Goal: Information Seeking & Learning: Learn about a topic

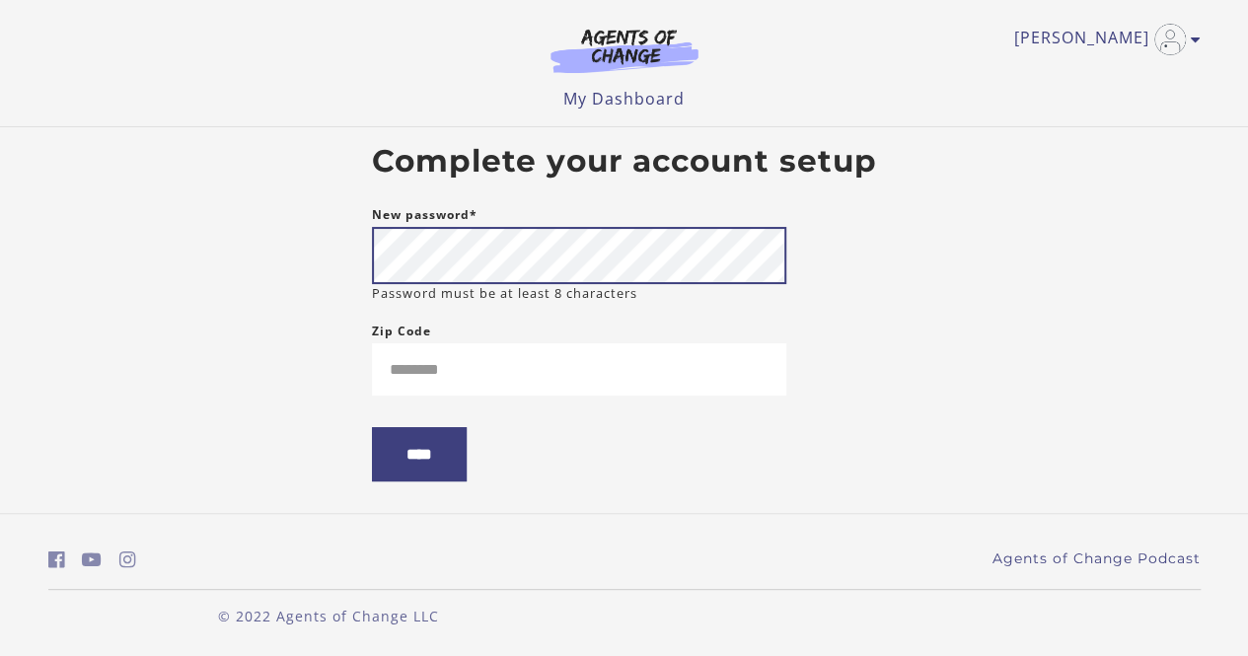
click at [101, 166] on body "Skip to main content [PERSON_NAME] My Account Support Sign Out Toggle menu Menu…" at bounding box center [624, 328] width 1248 height 656
click at [335, 250] on body "Skip to main content Margaret T My Account Support Sign Out Toggle menu Menu My…" at bounding box center [624, 328] width 1248 height 656
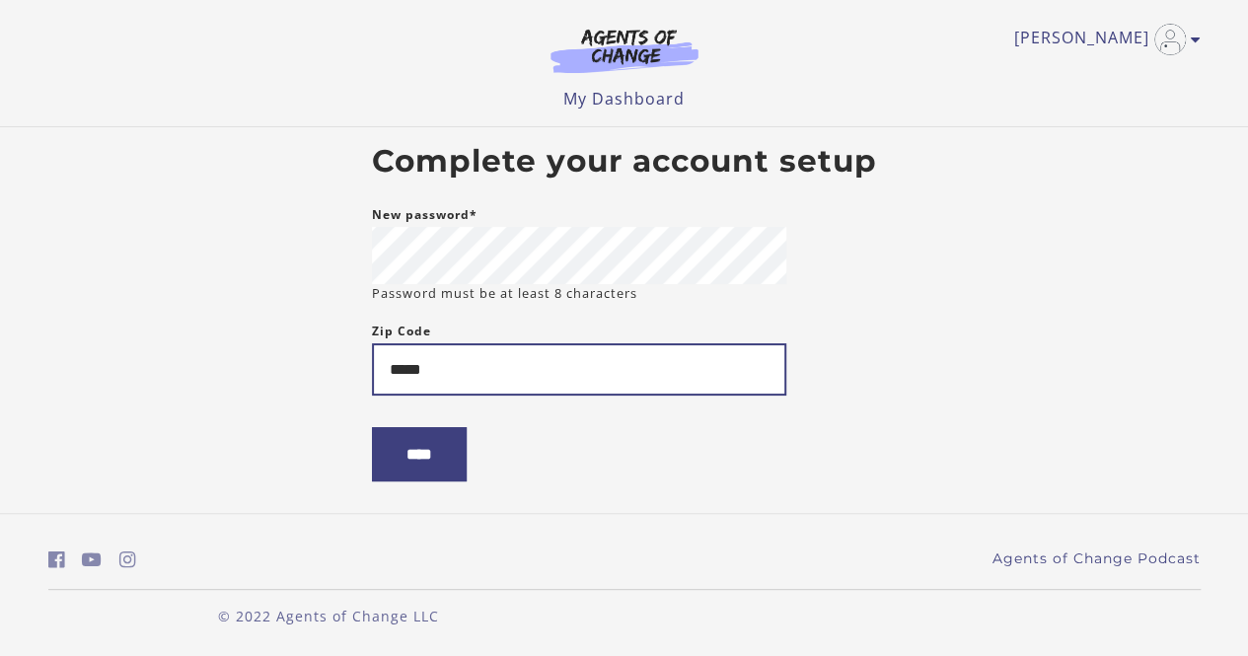
type input "*****"
click at [372, 427] on input "****" at bounding box center [419, 454] width 95 height 54
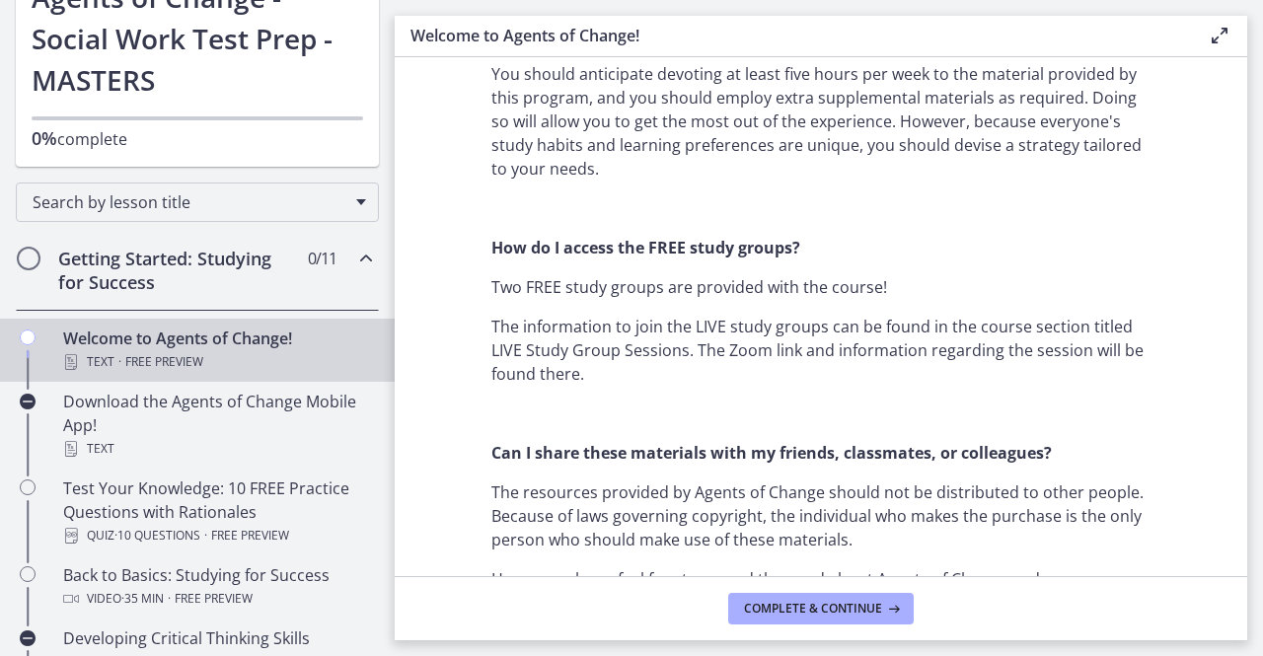
scroll to position [209, 0]
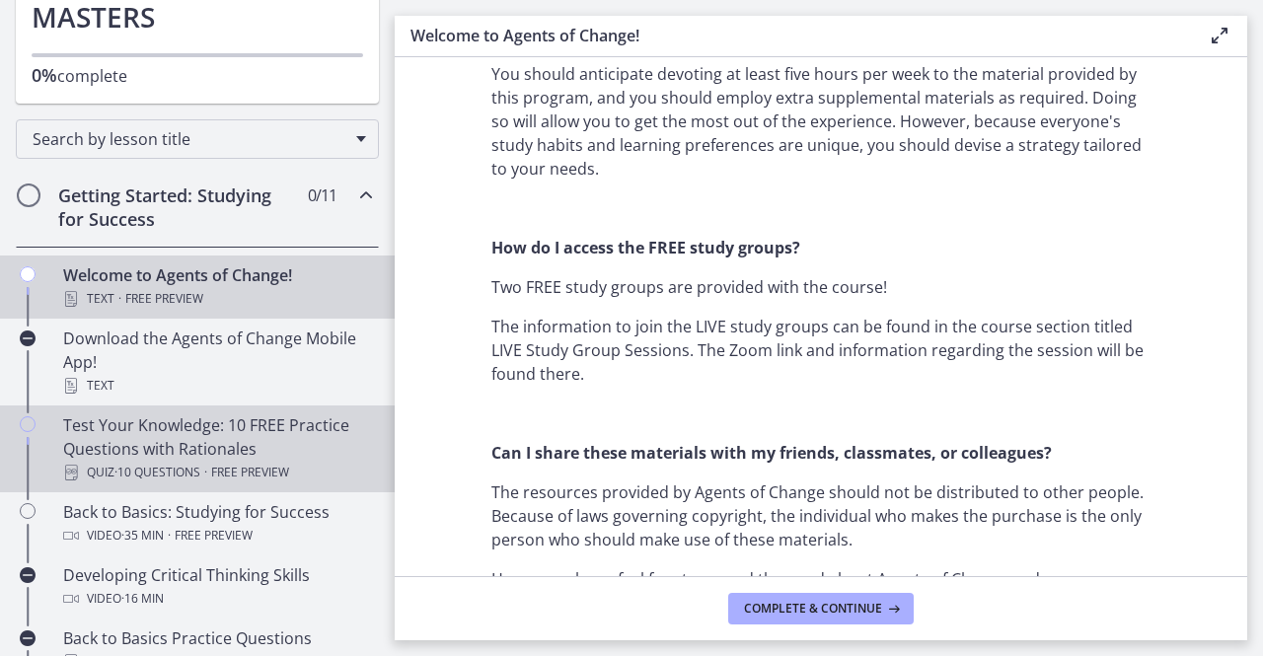
click at [227, 453] on div "Test Your Knowledge: 10 FREE Practice Questions with Rationales Quiz · 10 Quest…" at bounding box center [217, 449] width 308 height 71
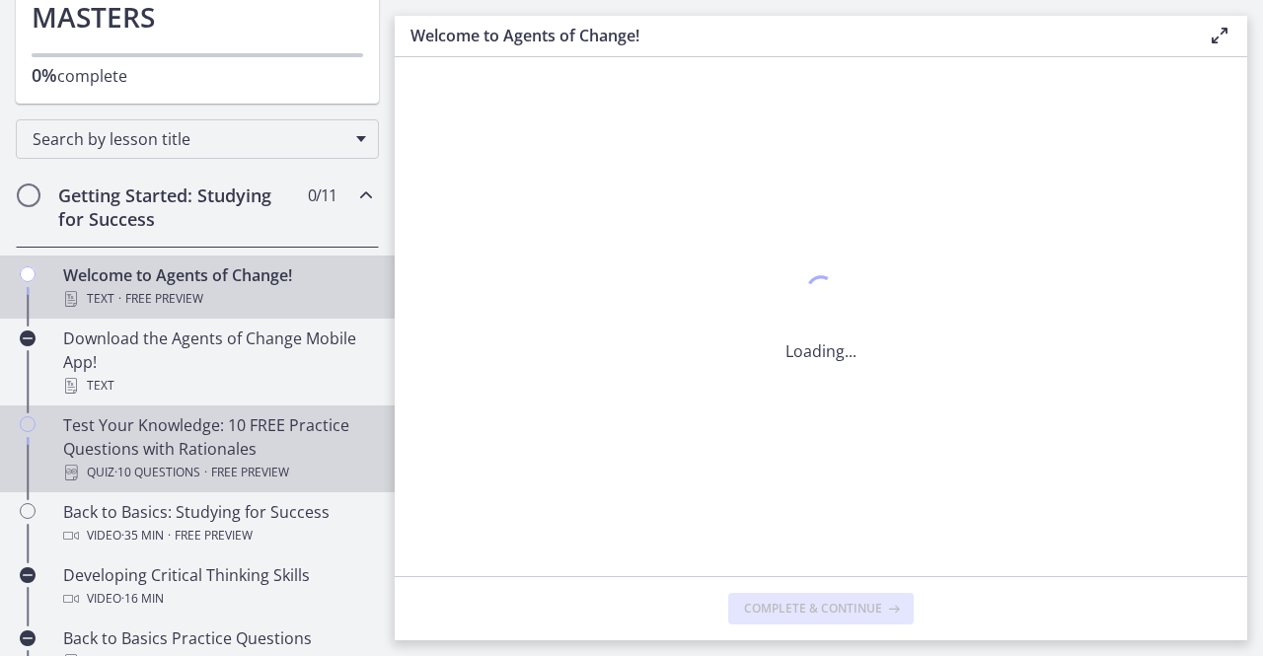
scroll to position [0, 0]
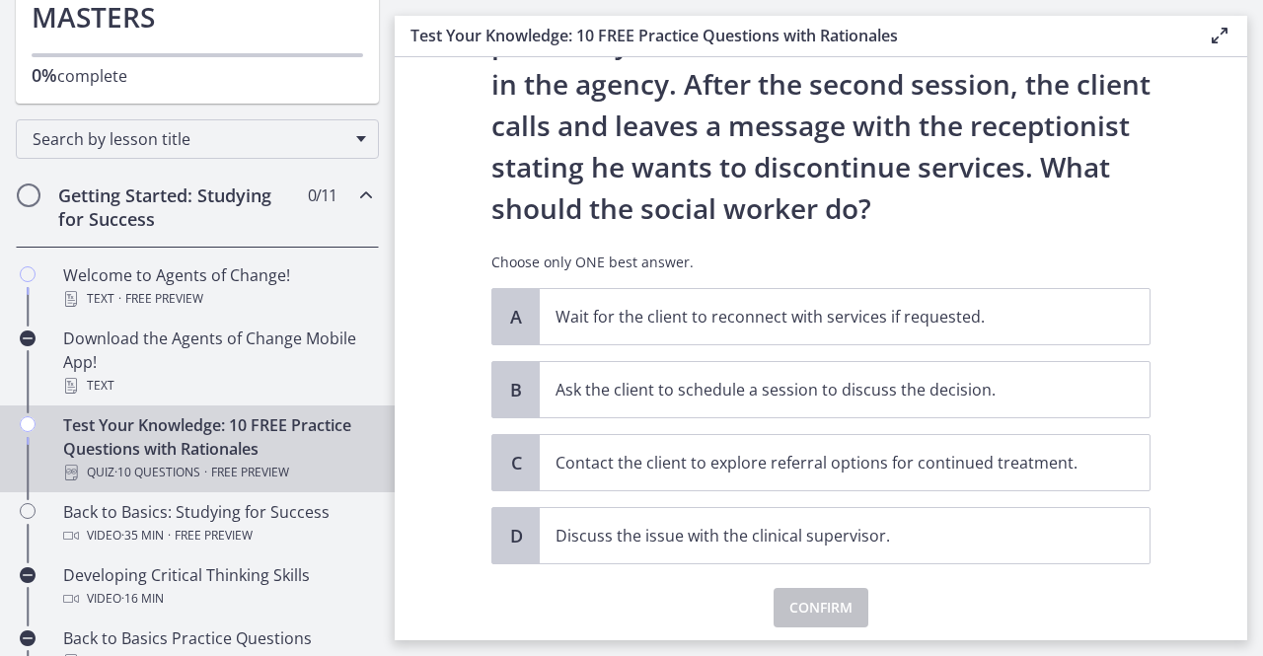
scroll to position [197, 0]
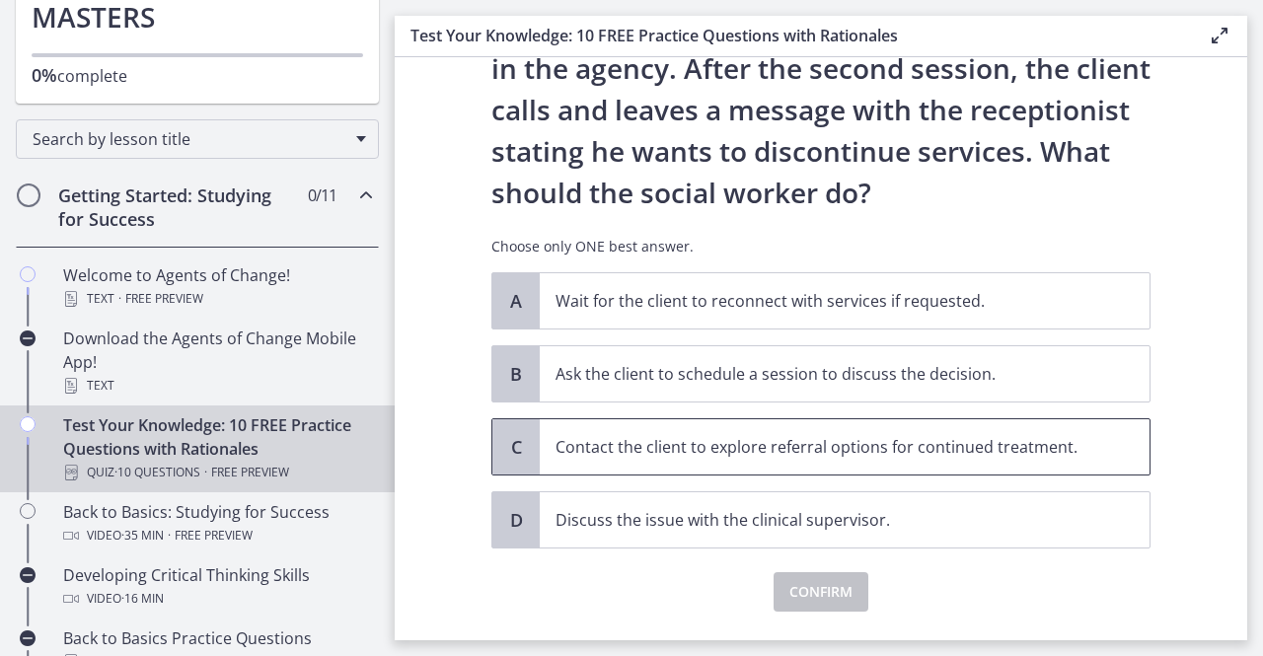
click at [651, 427] on span "Contact the client to explore referral options for continued treatment." at bounding box center [845, 446] width 610 height 55
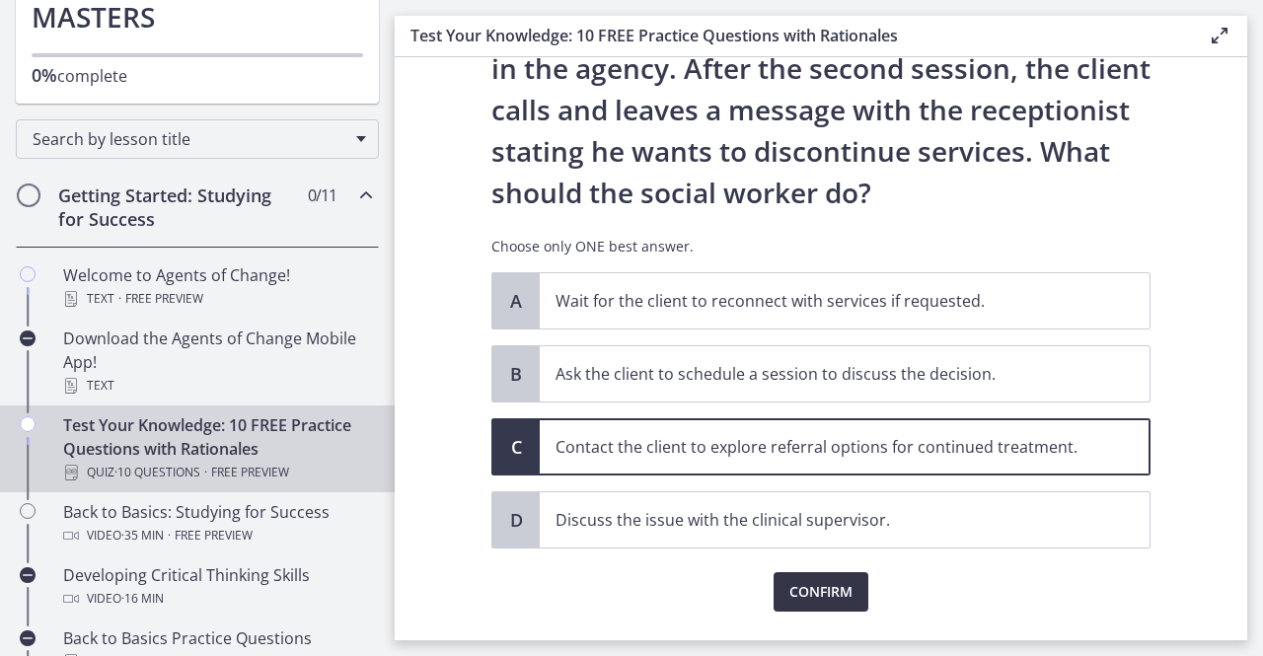
click at [795, 597] on span "Confirm" at bounding box center [821, 592] width 63 height 24
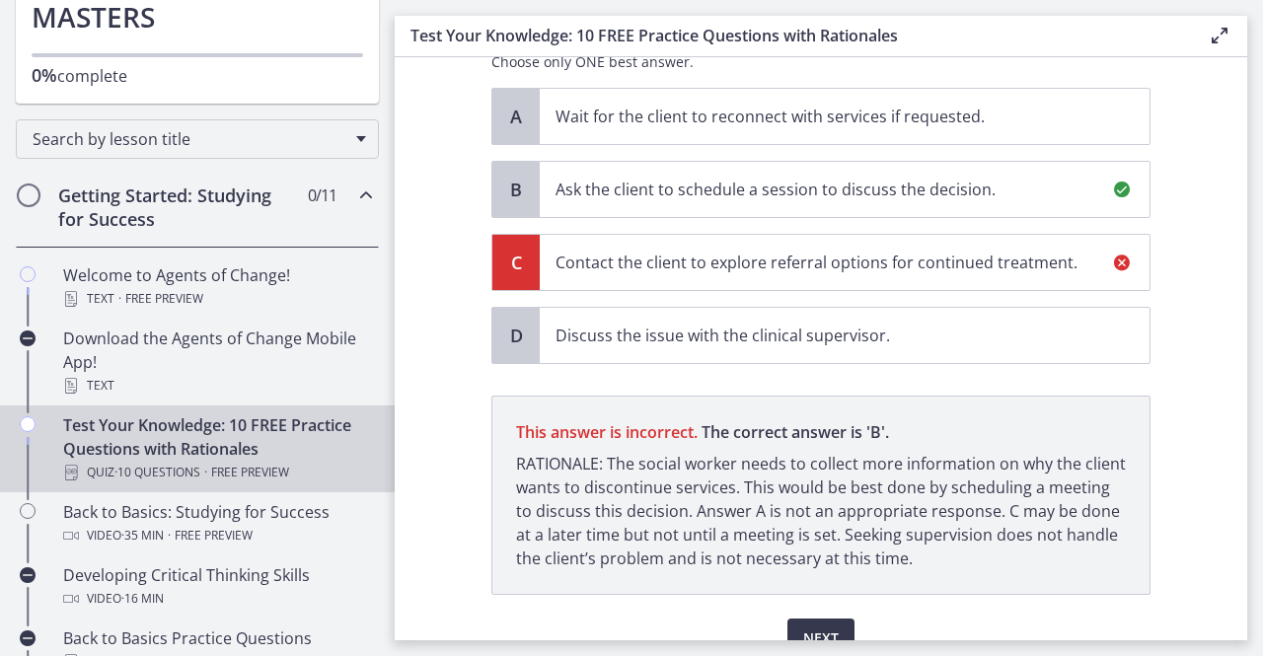
scroll to position [475, 0]
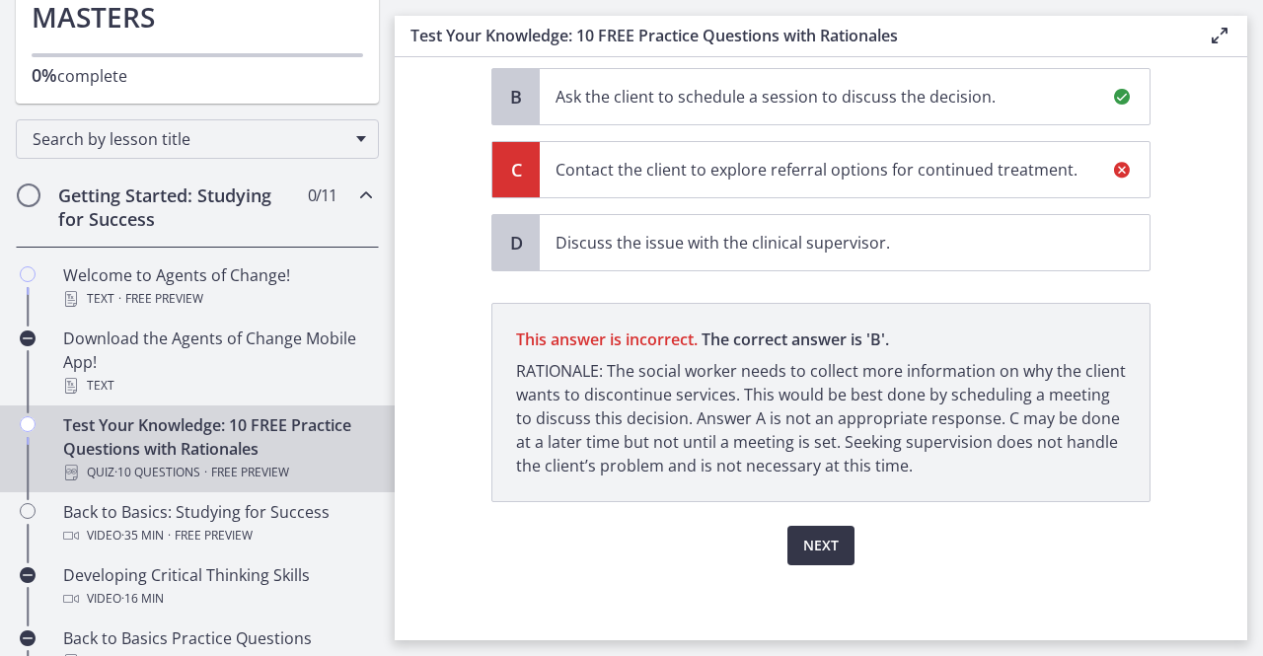
click at [820, 537] on span "Next" at bounding box center [821, 546] width 36 height 24
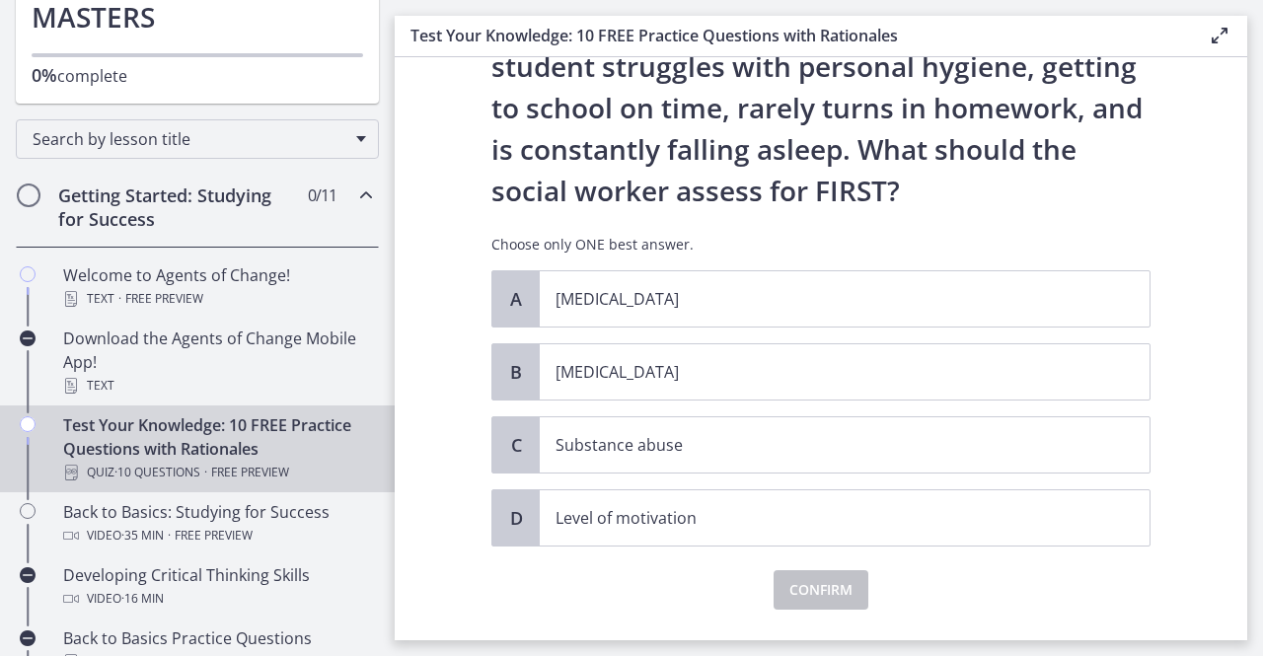
scroll to position [157, 0]
click at [701, 507] on p "Level of motivation" at bounding box center [825, 519] width 539 height 24
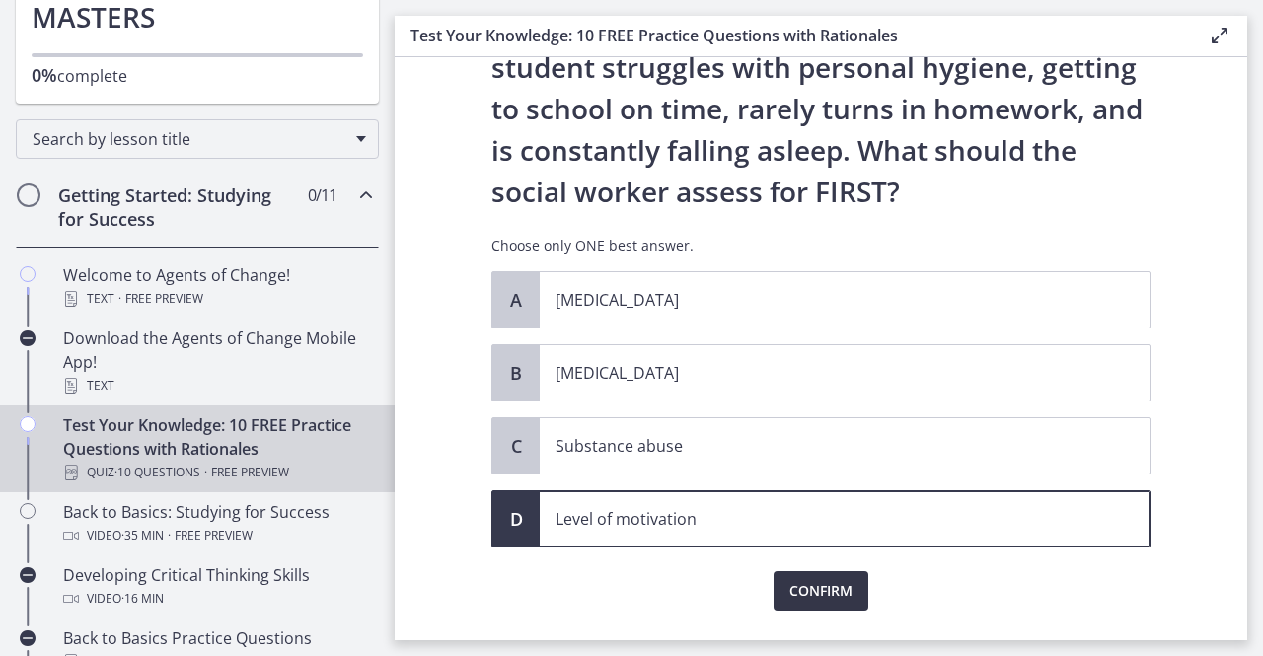
click at [845, 591] on span "Confirm" at bounding box center [821, 591] width 63 height 24
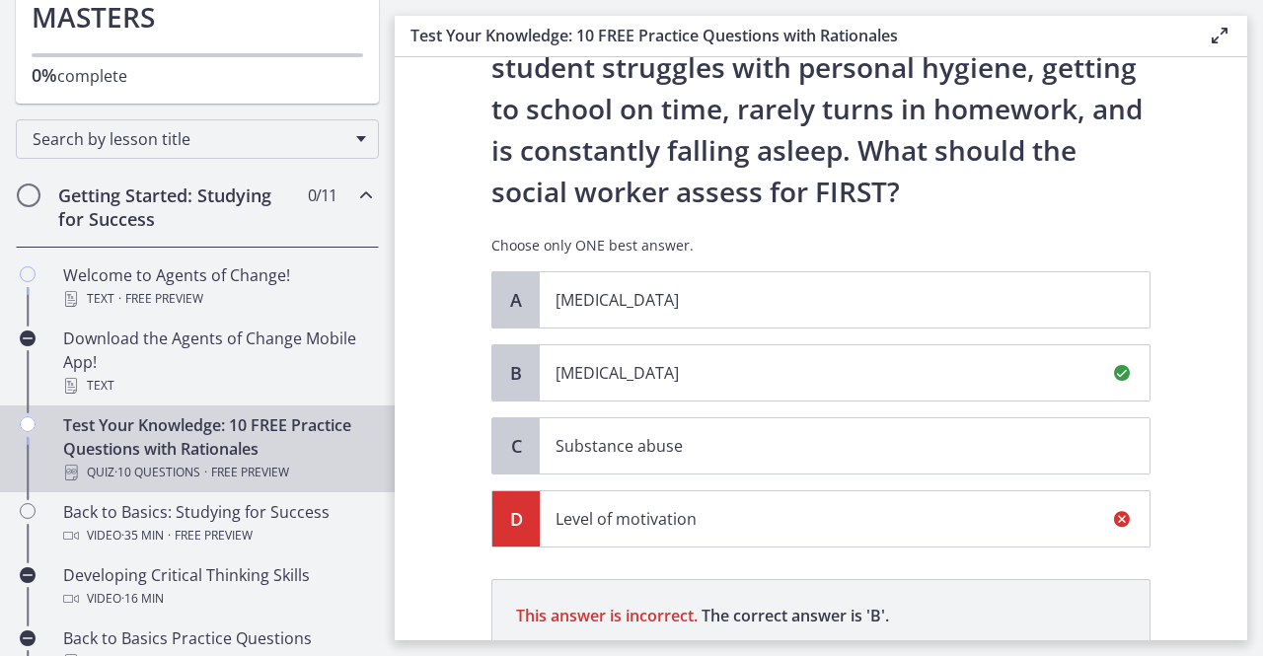
scroll to position [433, 0]
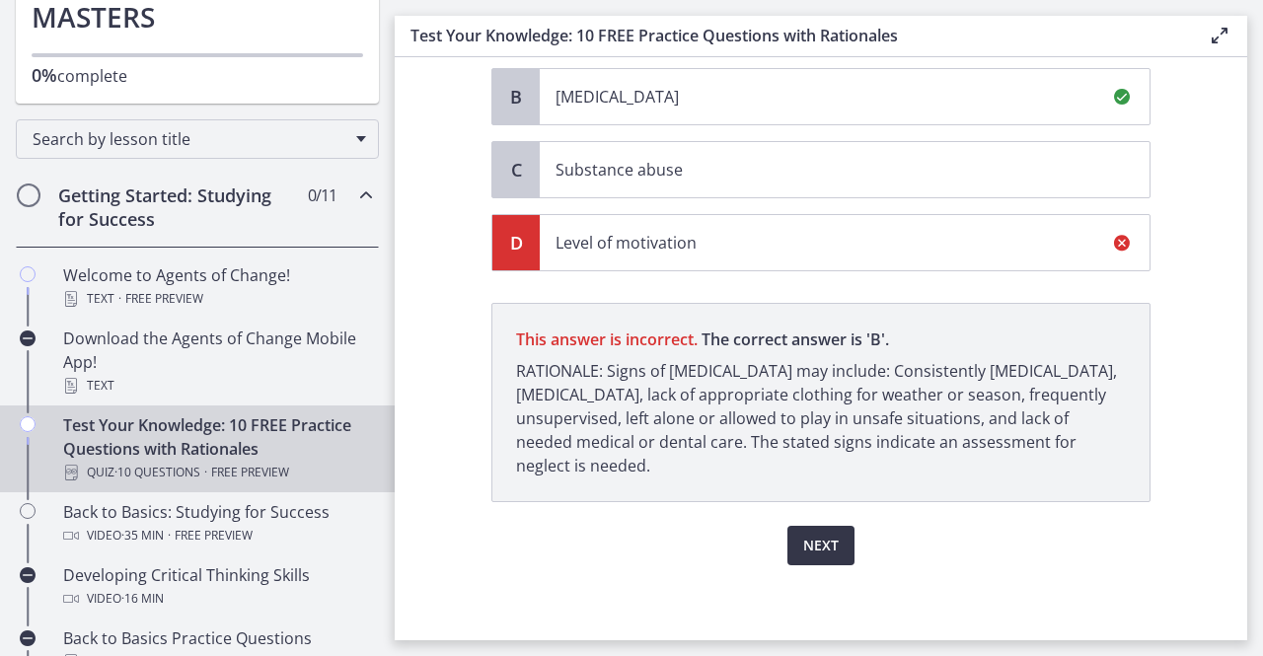
click at [826, 554] on button "Next" at bounding box center [821, 545] width 67 height 39
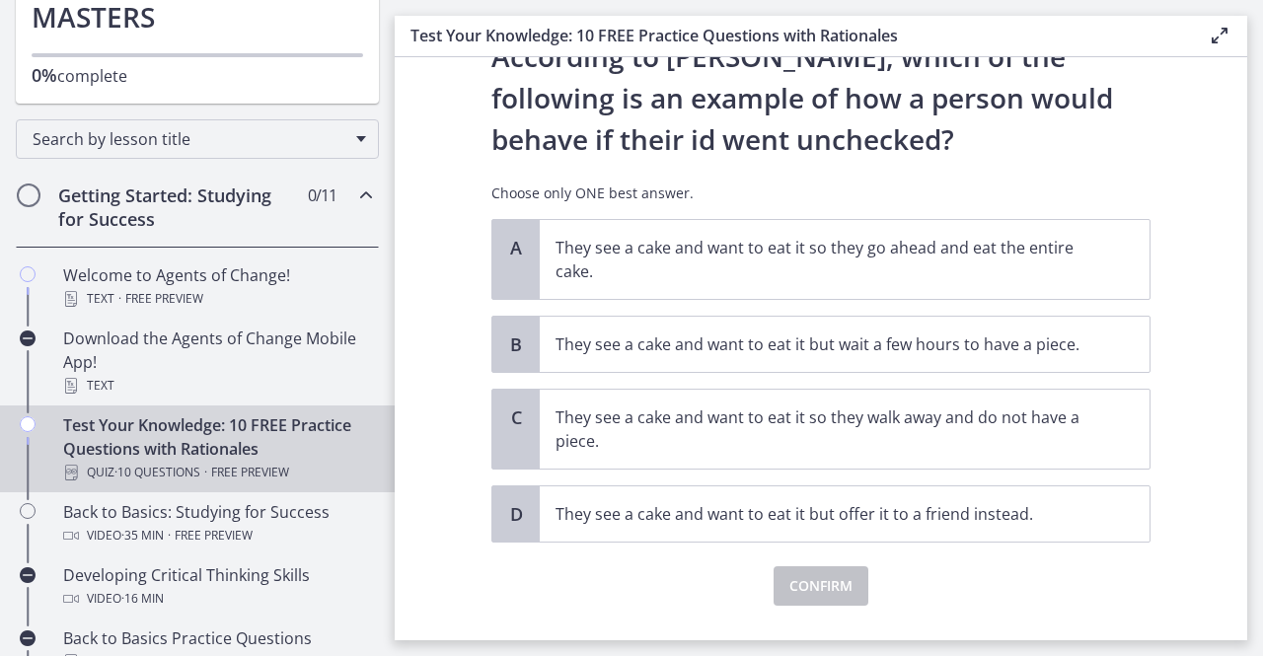
scroll to position [85, 0]
click at [858, 253] on p "They see a cake and want to eat it so they go ahead and eat the entire cake." at bounding box center [825, 259] width 539 height 47
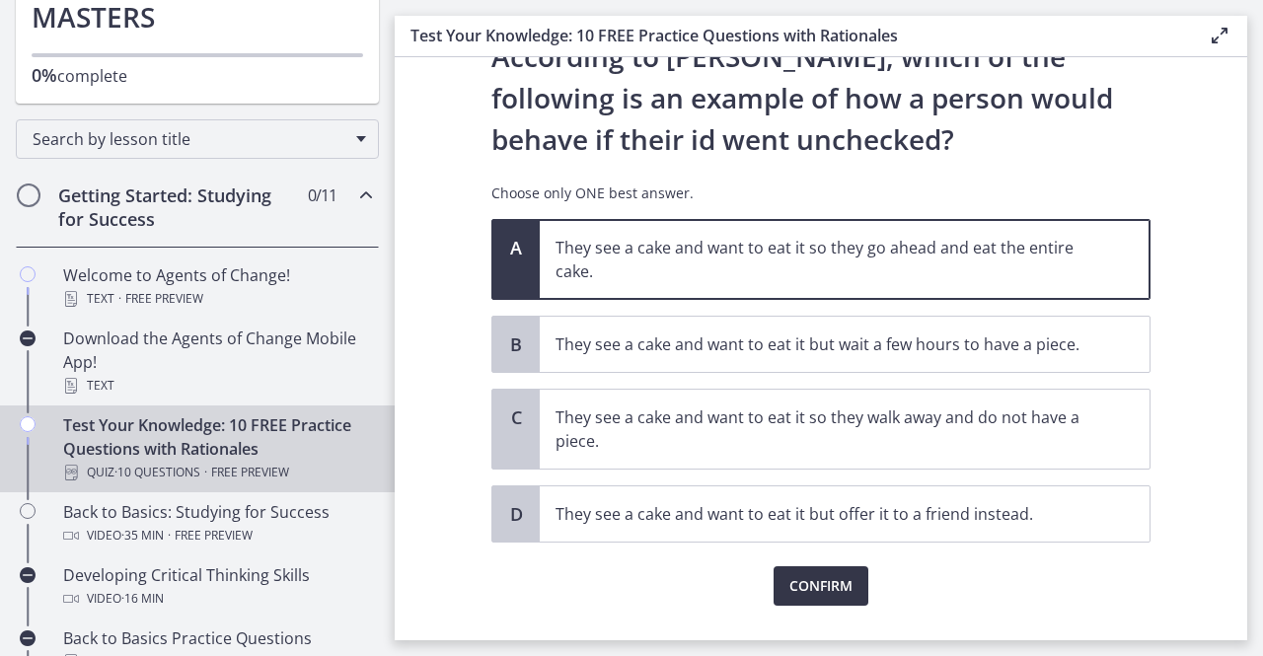
click at [815, 593] on span "Confirm" at bounding box center [821, 586] width 63 height 24
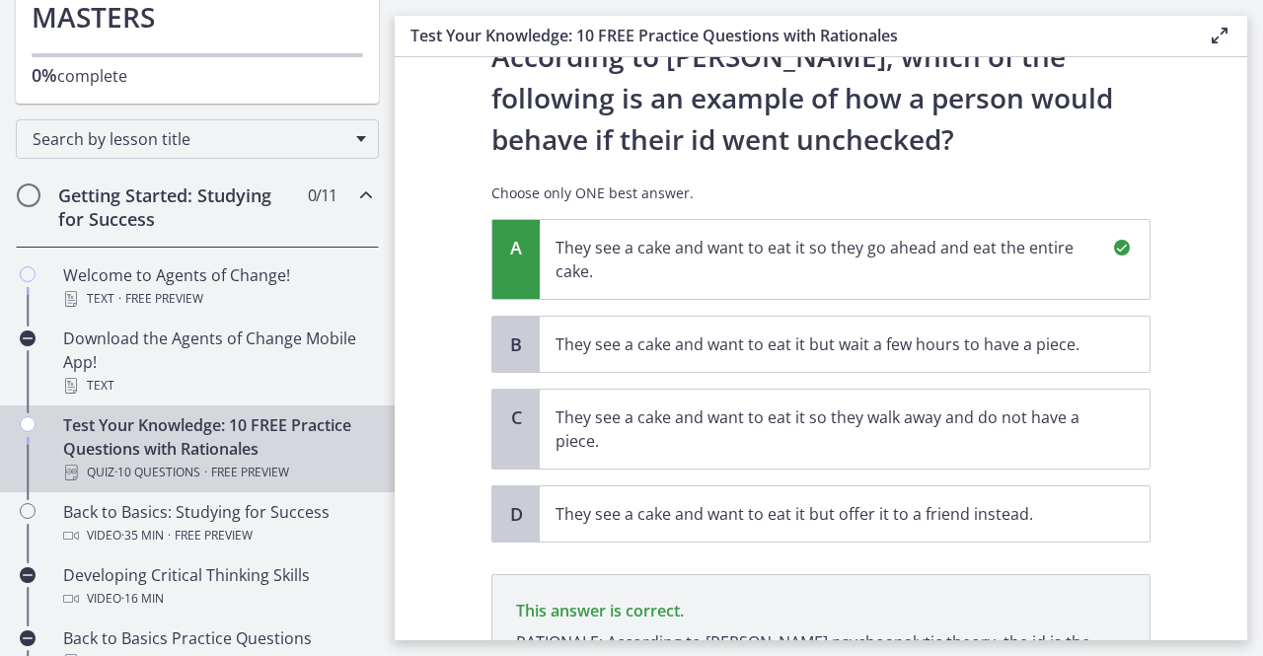
scroll to position [333, 0]
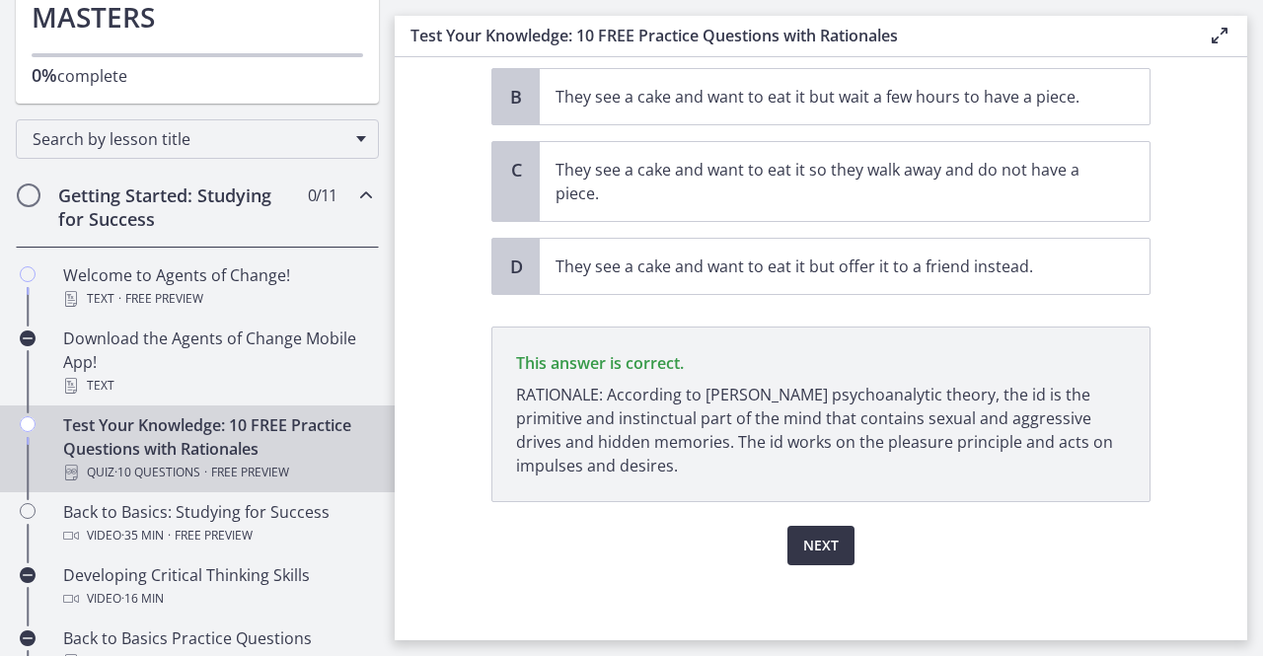
click at [821, 536] on span "Next" at bounding box center [821, 546] width 36 height 24
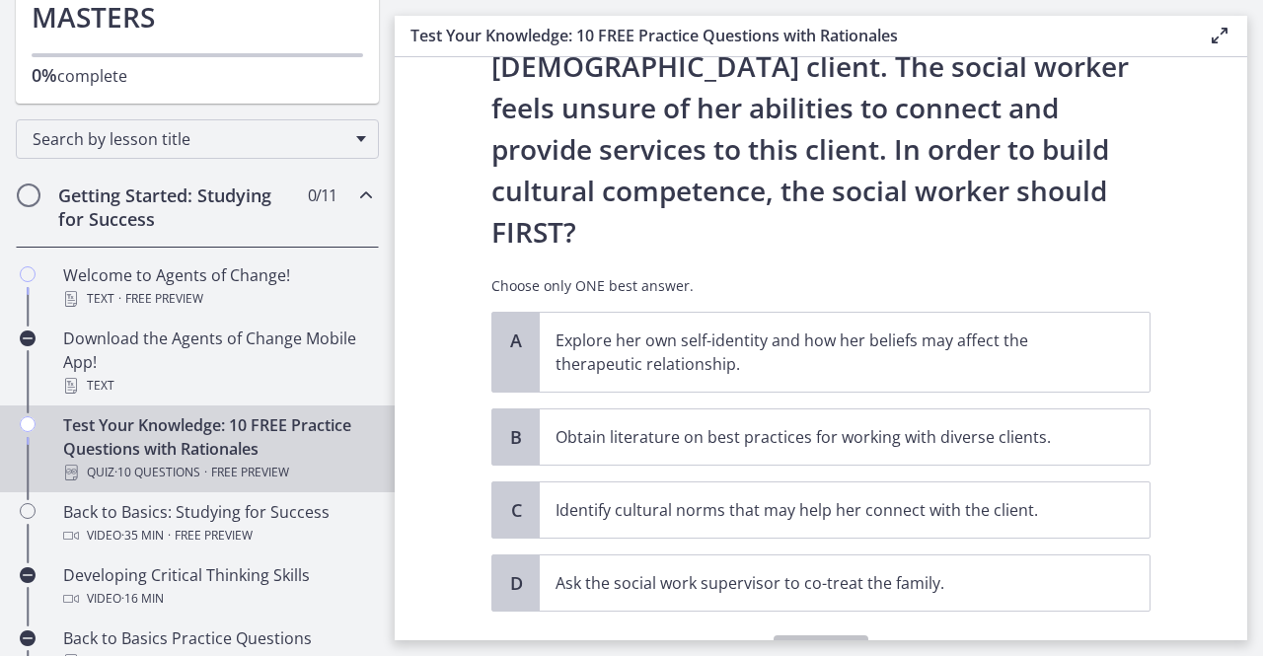
scroll to position [325, 0]
click at [754, 328] on p "Explore her own self-identity and how her beliefs may affect the therapeutic re…" at bounding box center [825, 351] width 539 height 47
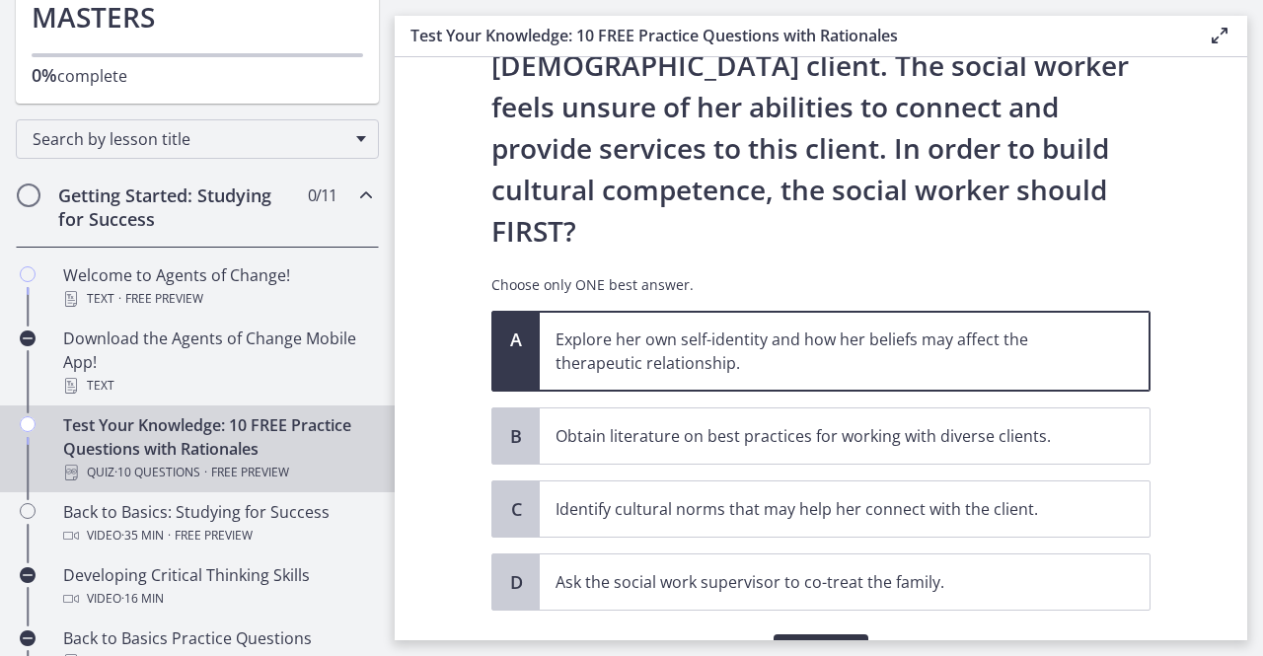
click at [804, 643] on span "Confirm" at bounding box center [821, 655] width 63 height 24
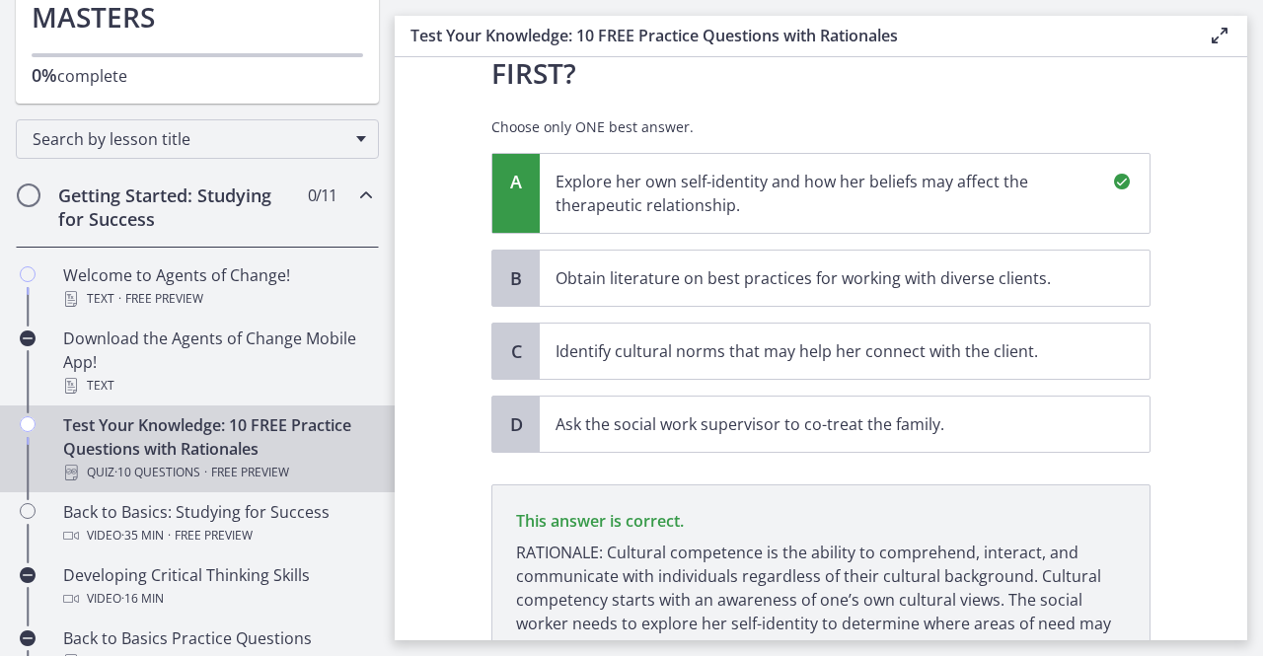
scroll to position [581, 0]
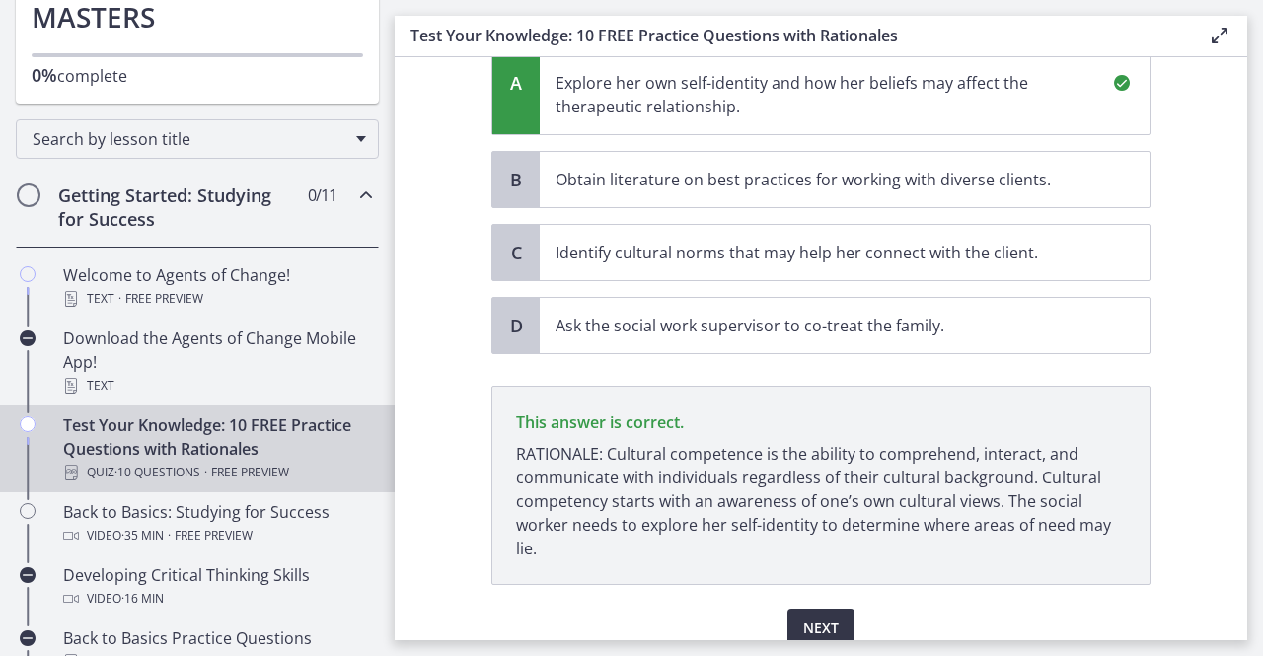
click at [805, 617] on span "Next" at bounding box center [821, 629] width 36 height 24
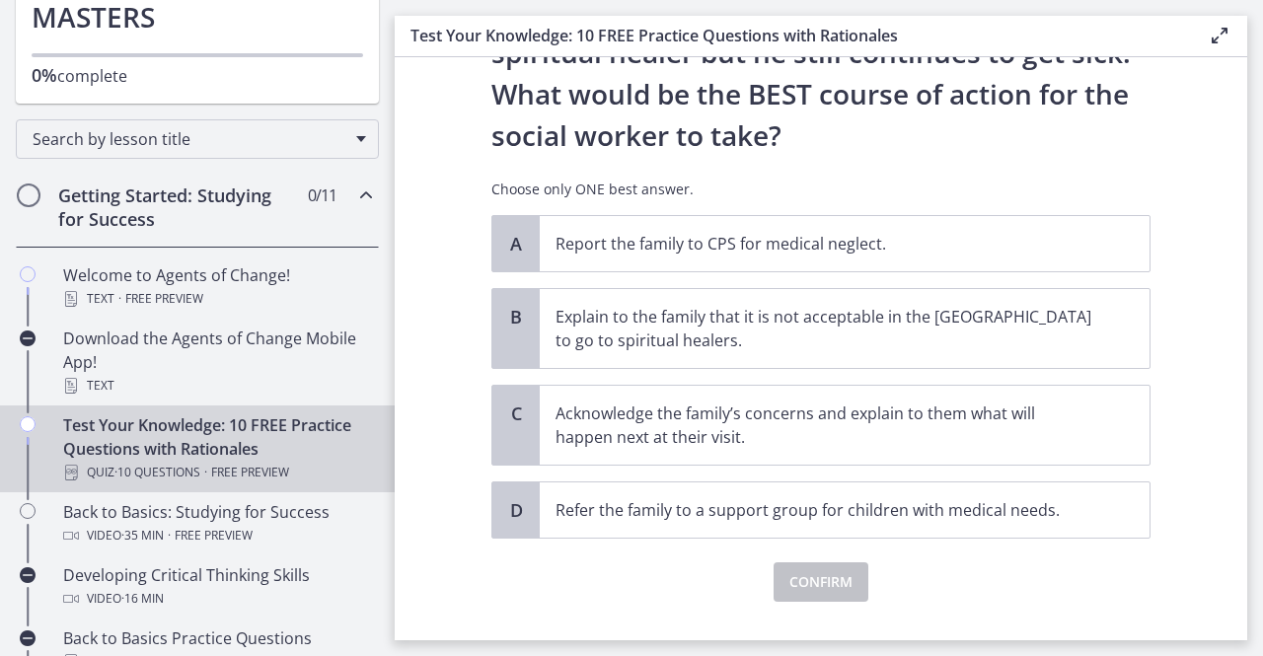
scroll to position [419, 0]
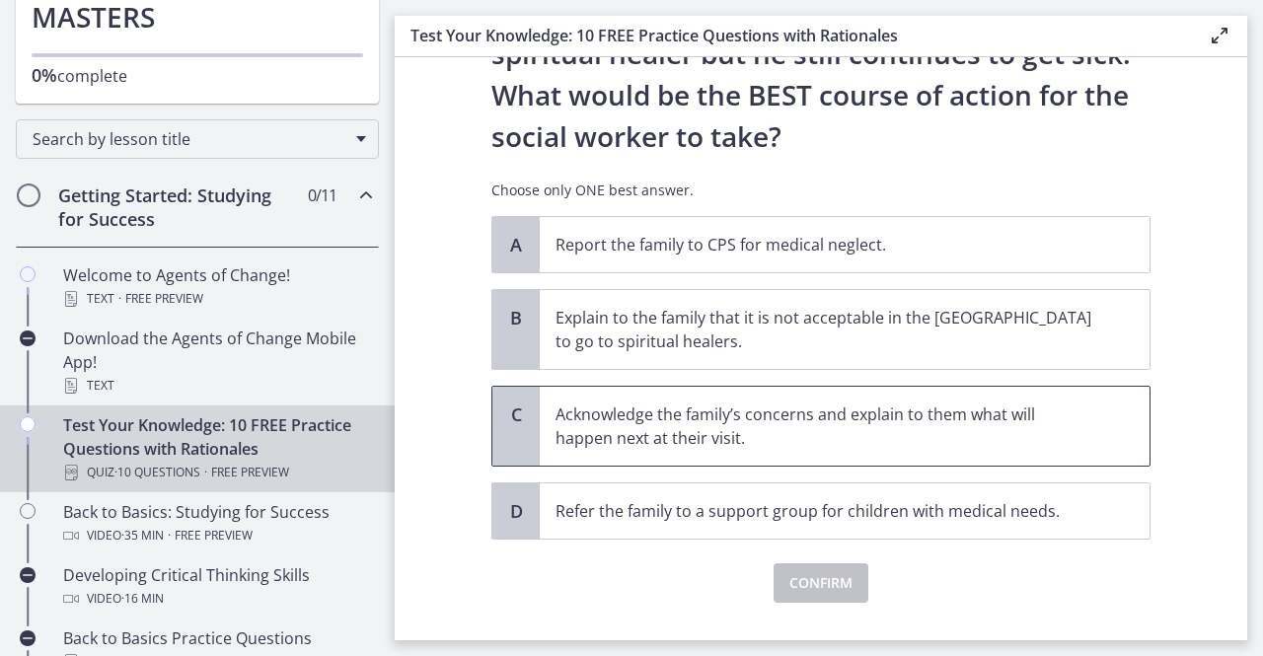
click at [713, 451] on span "Acknowledge the family’s concerns and explain to them what will happen next at …" at bounding box center [845, 426] width 610 height 79
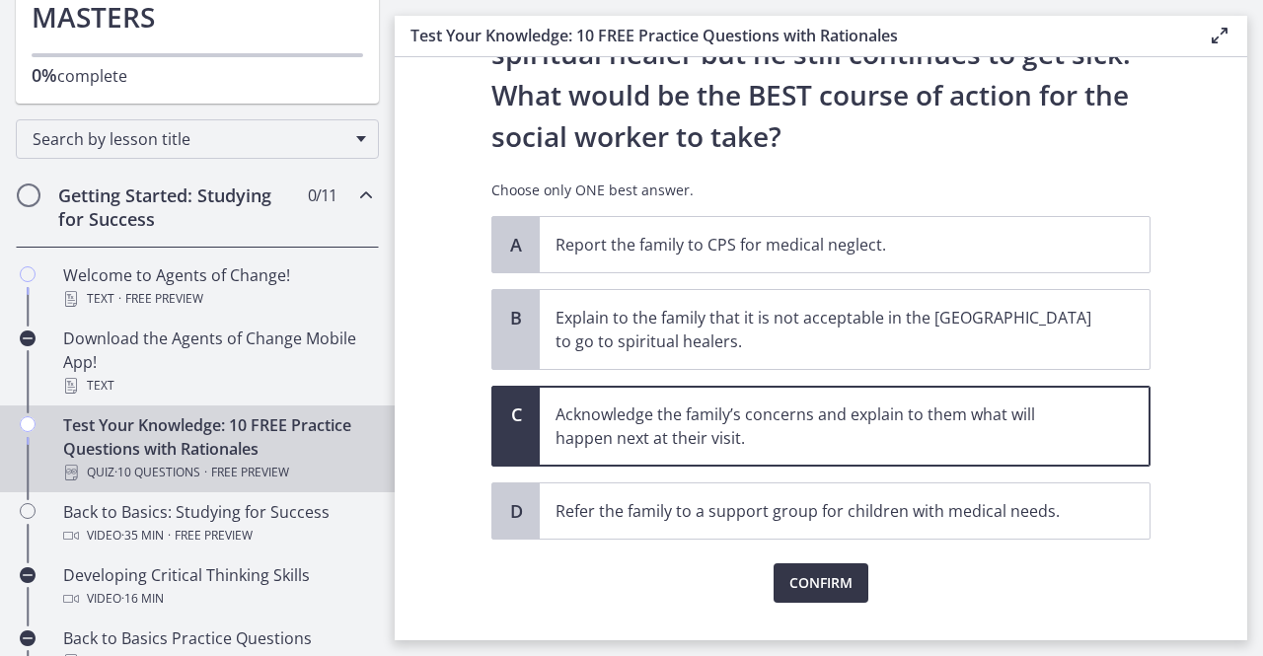
click at [794, 587] on span "Confirm" at bounding box center [821, 583] width 63 height 24
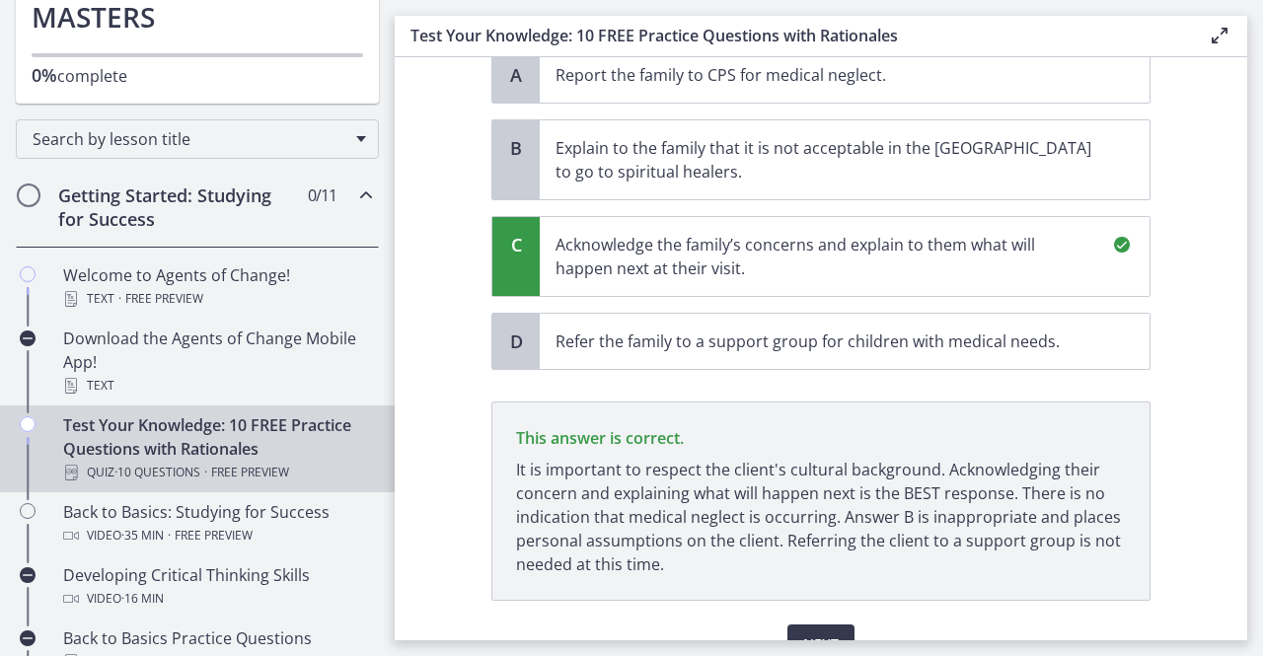
scroll to position [688, 0]
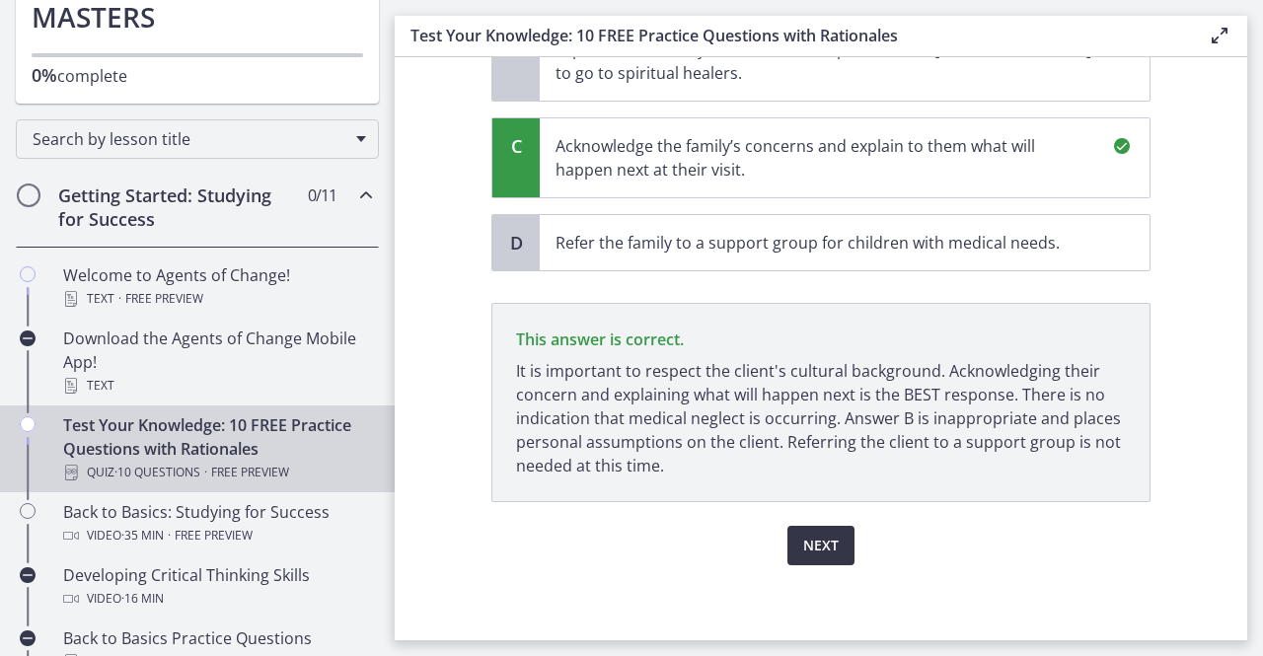
click at [819, 544] on span "Next" at bounding box center [821, 546] width 36 height 24
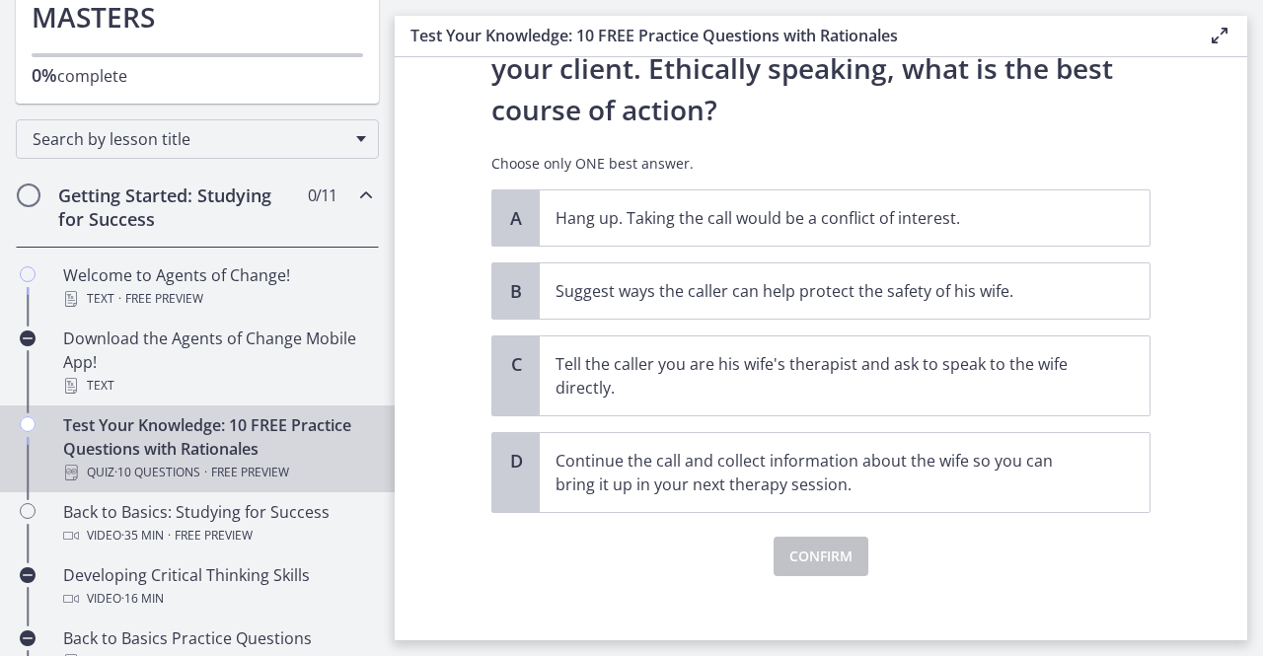
scroll to position [322, 0]
click at [786, 481] on p "Continue the call and collect information about the wife so you can bring it up…" at bounding box center [825, 472] width 539 height 47
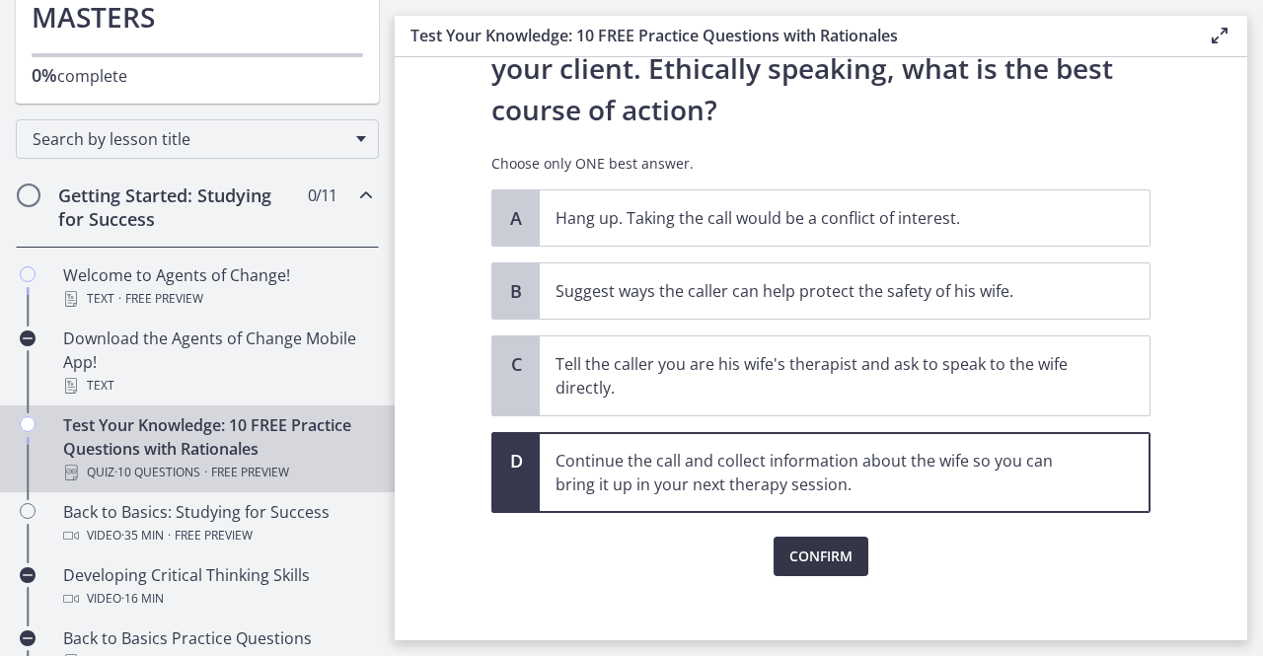
click at [802, 546] on span "Confirm" at bounding box center [821, 557] width 63 height 24
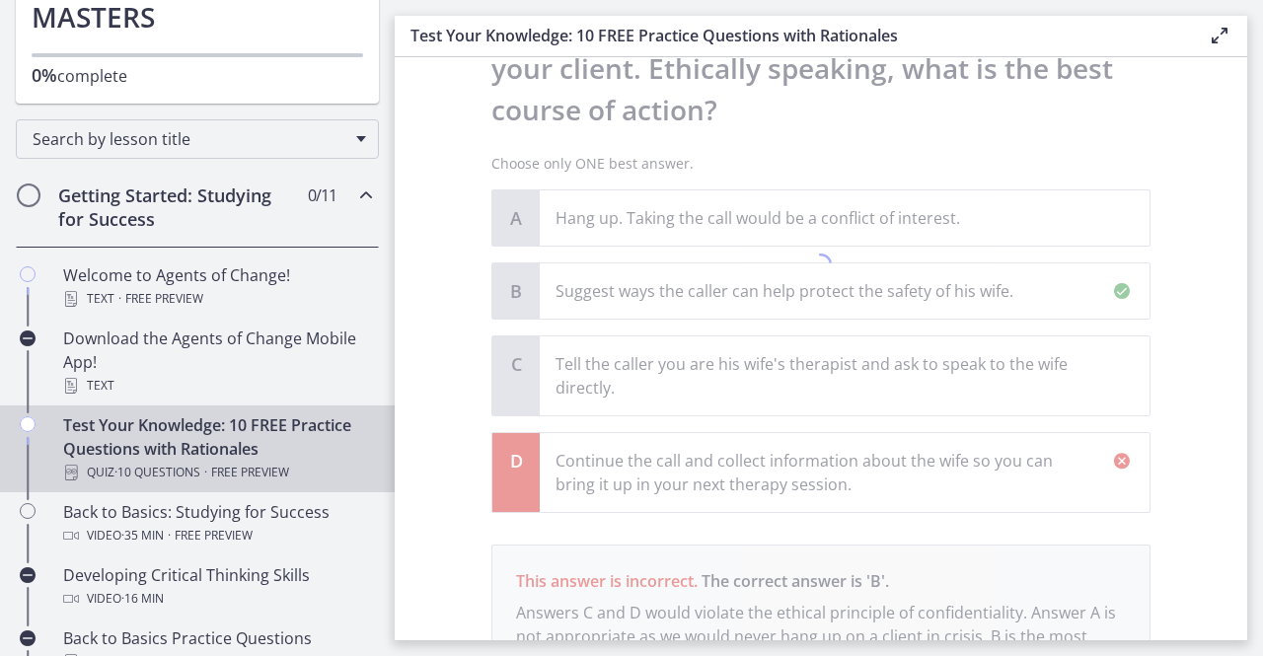
scroll to position [516, 0]
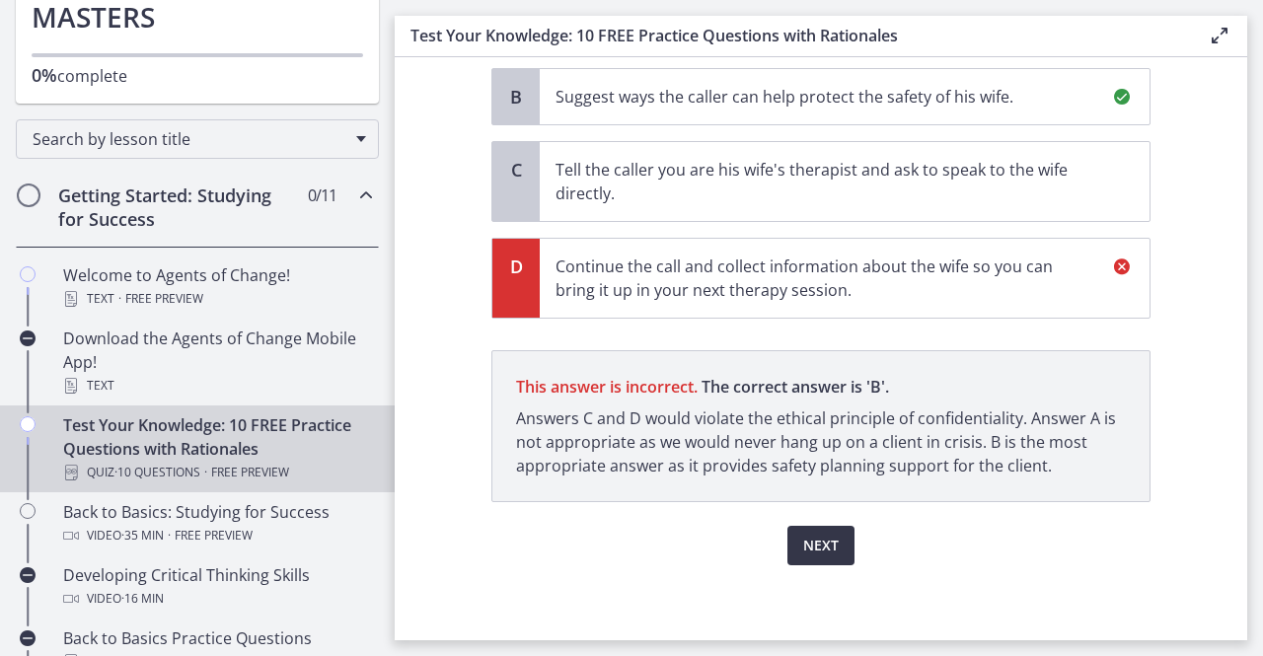
click at [803, 544] on span "Next" at bounding box center [821, 546] width 36 height 24
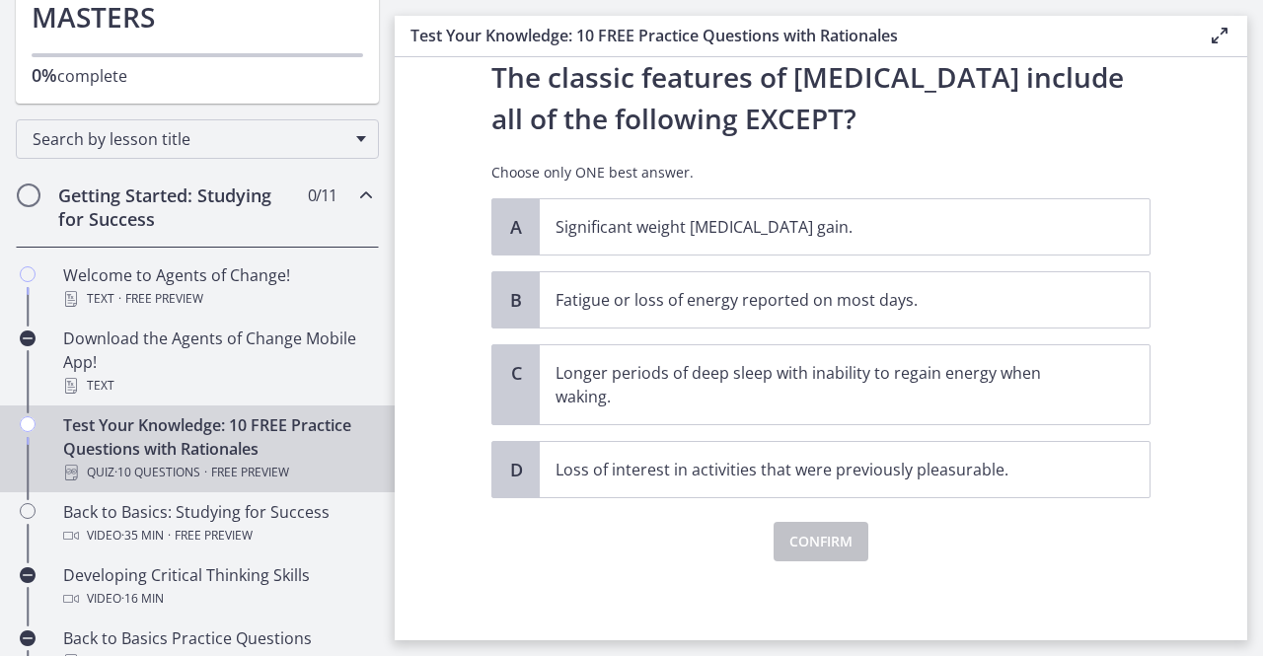
scroll to position [0, 0]
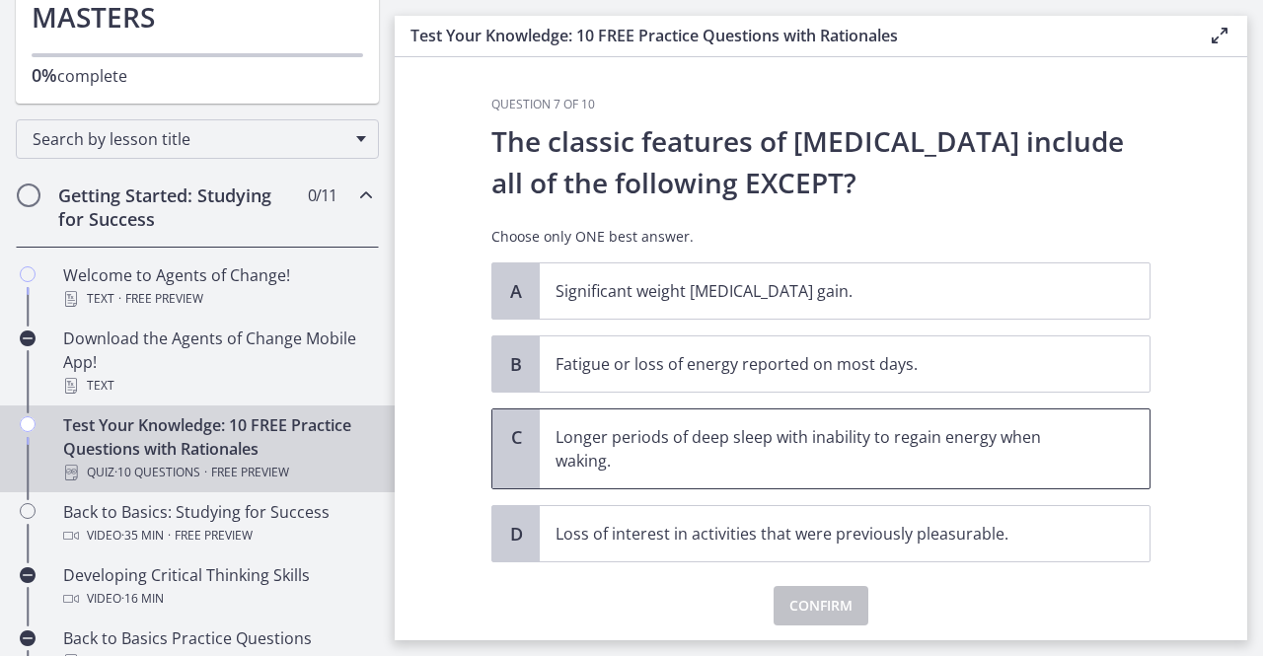
click at [823, 449] on p "Longer periods of deep sleep with inability to regain energy when waking." at bounding box center [825, 448] width 539 height 47
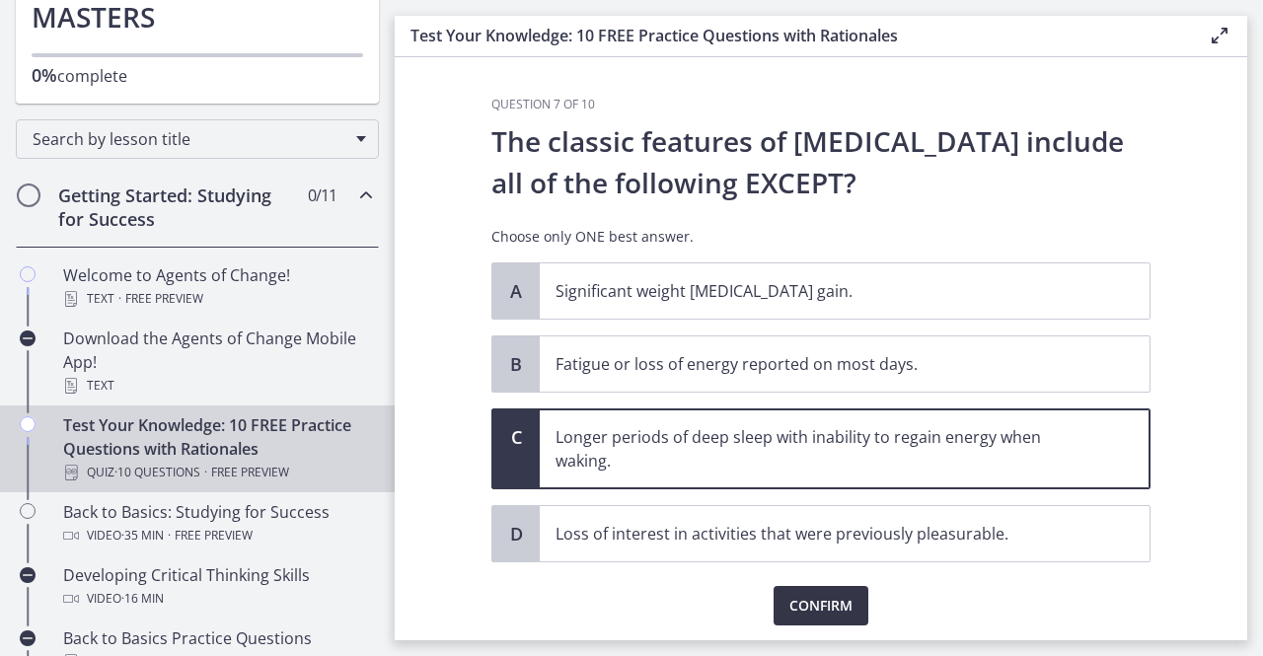
click at [807, 596] on span "Confirm" at bounding box center [821, 606] width 63 height 24
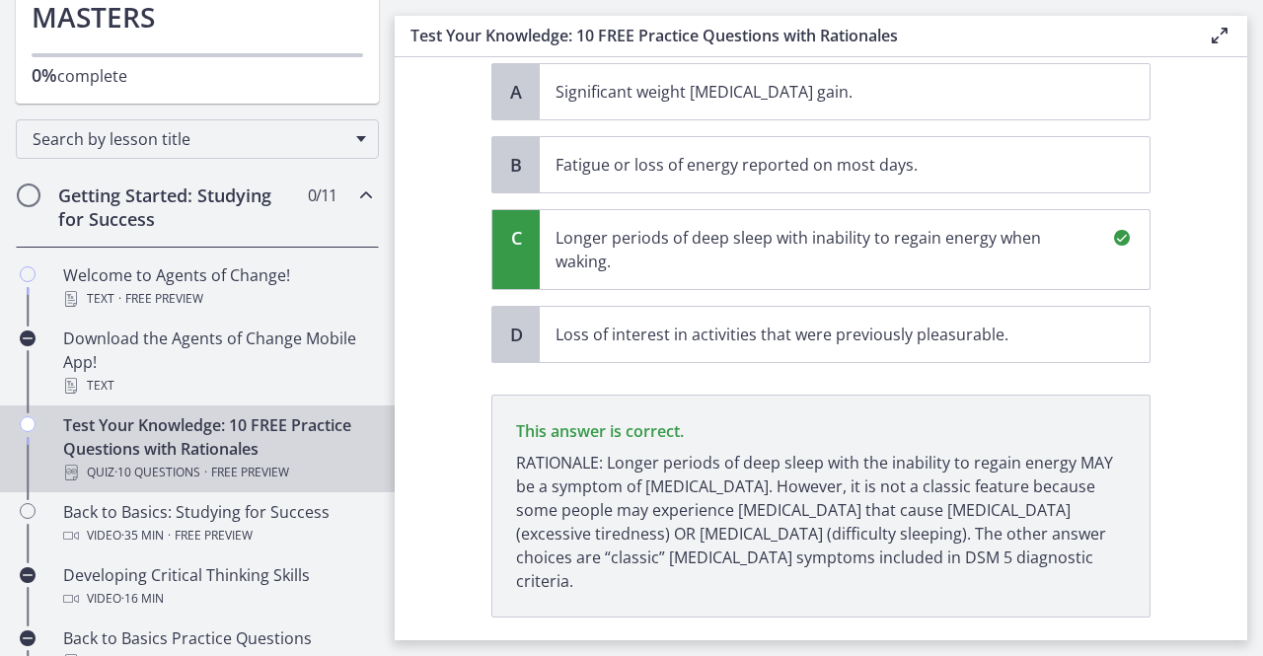
scroll to position [291, 0]
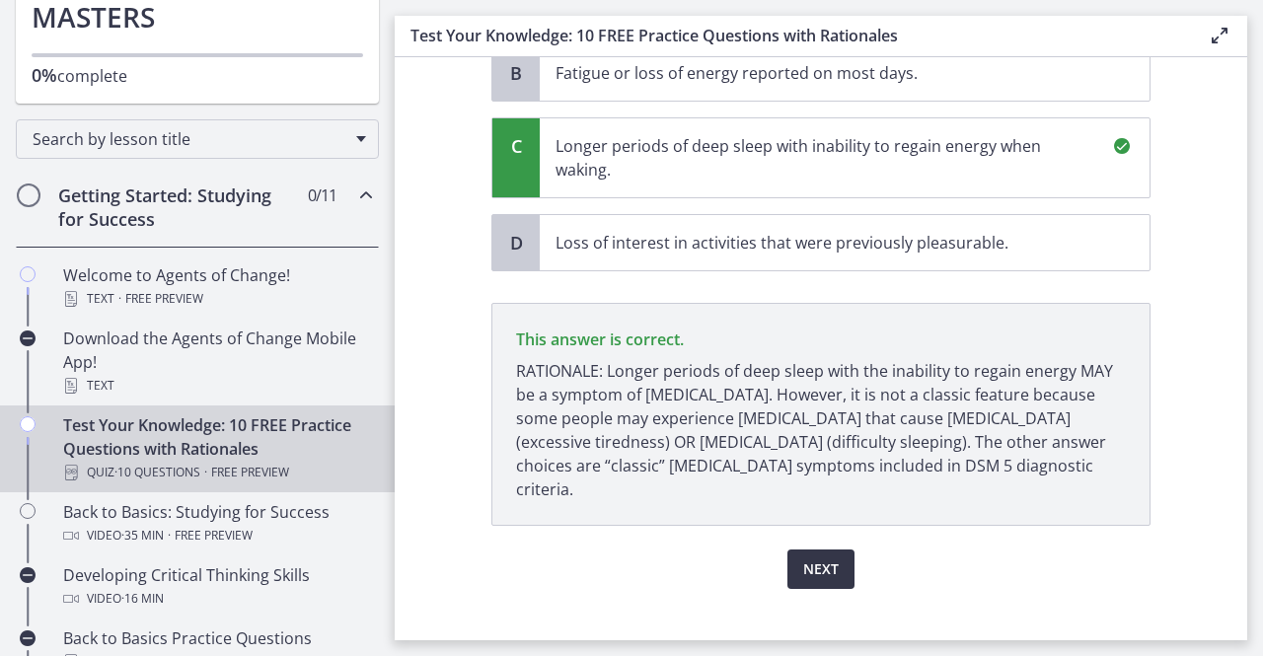
click at [814, 558] on span "Next" at bounding box center [821, 570] width 36 height 24
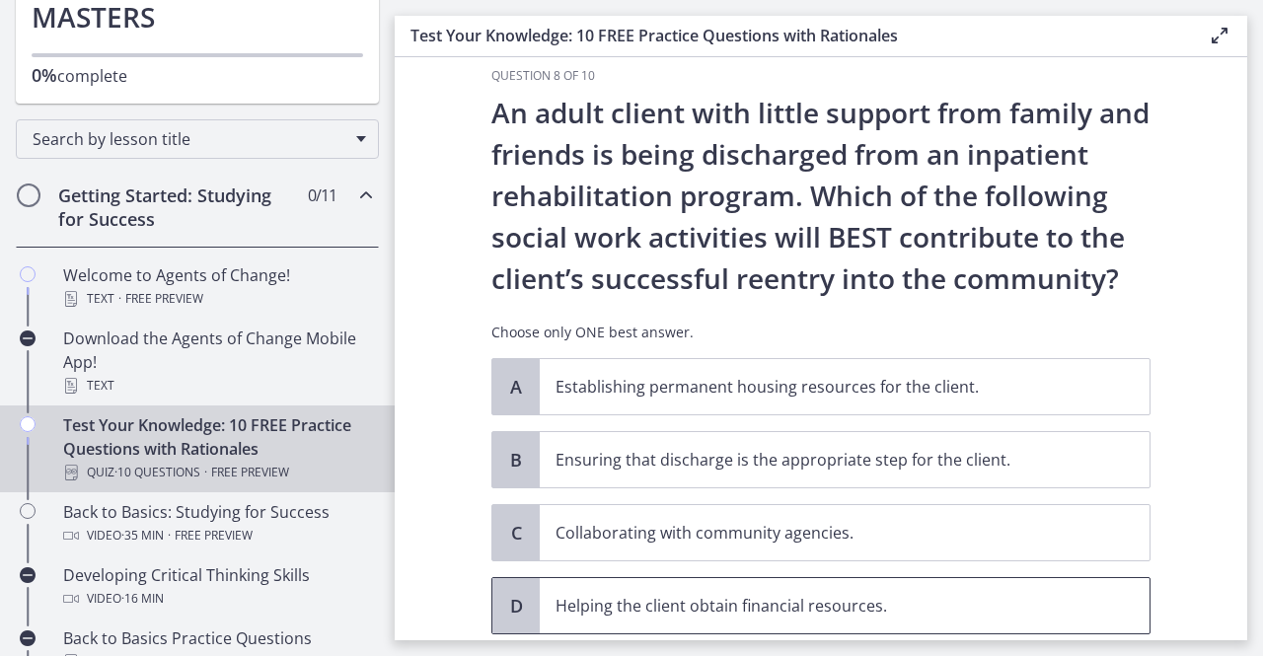
scroll to position [30, 0]
click at [756, 479] on span "Ensuring that discharge is the appropriate step for the client." at bounding box center [845, 458] width 610 height 55
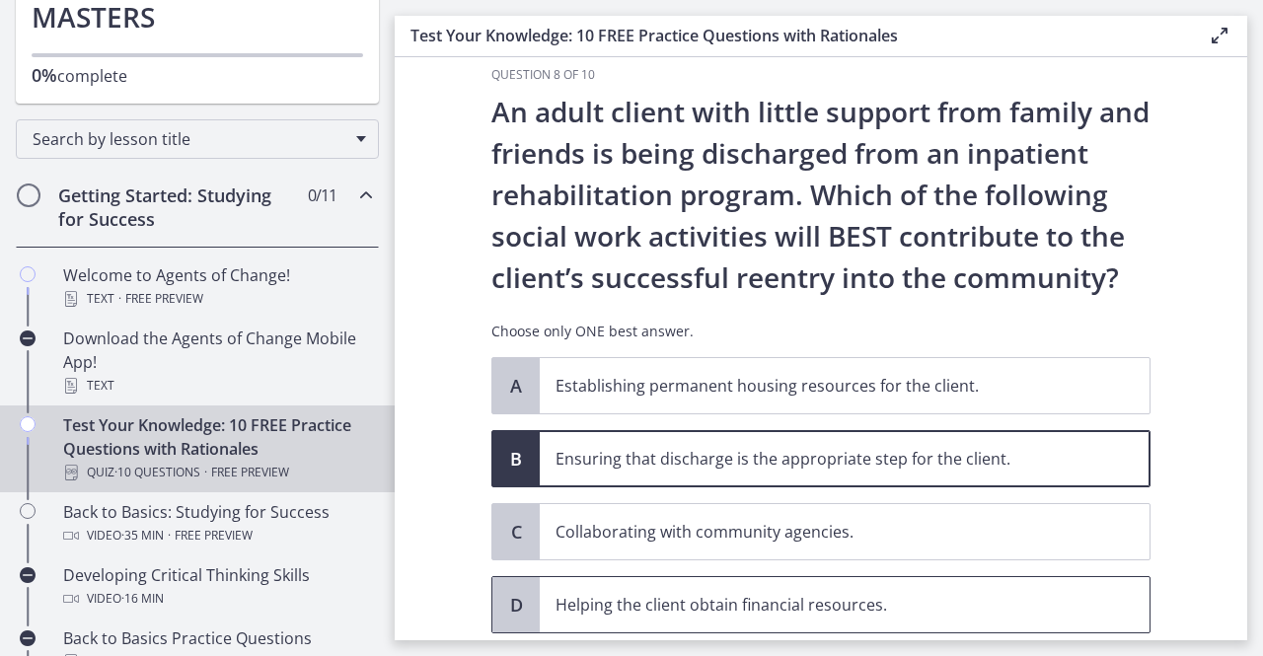
scroll to position [162, 0]
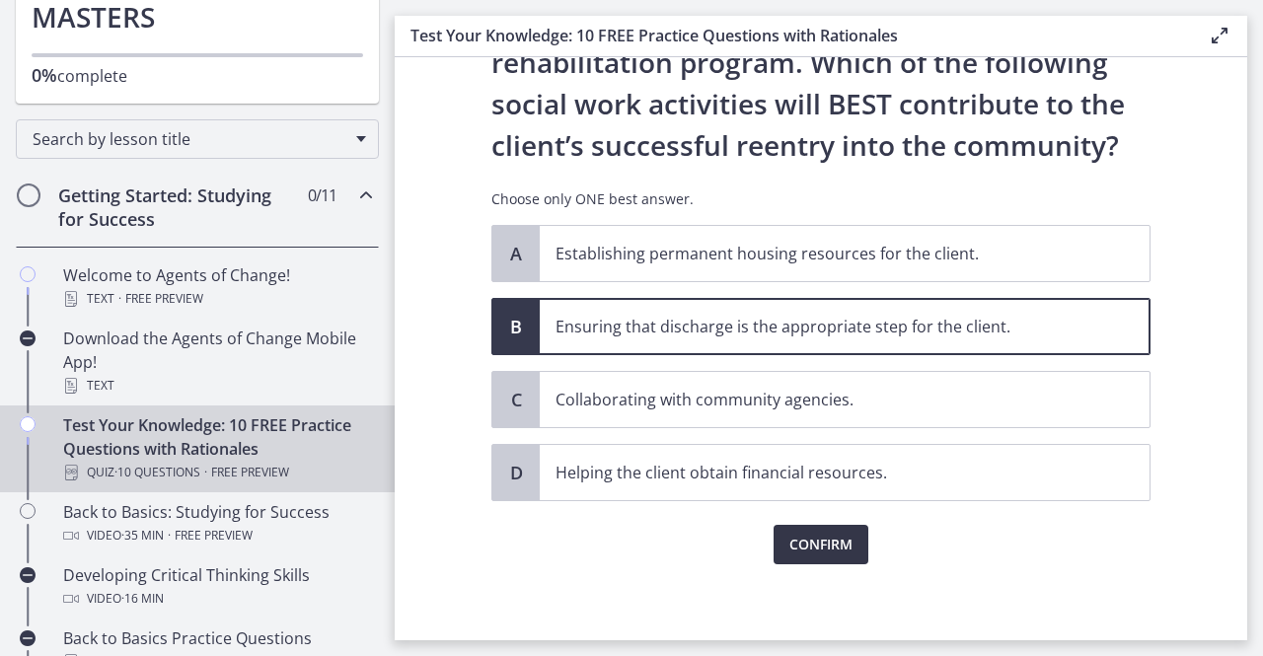
click at [823, 545] on span "Confirm" at bounding box center [821, 545] width 63 height 24
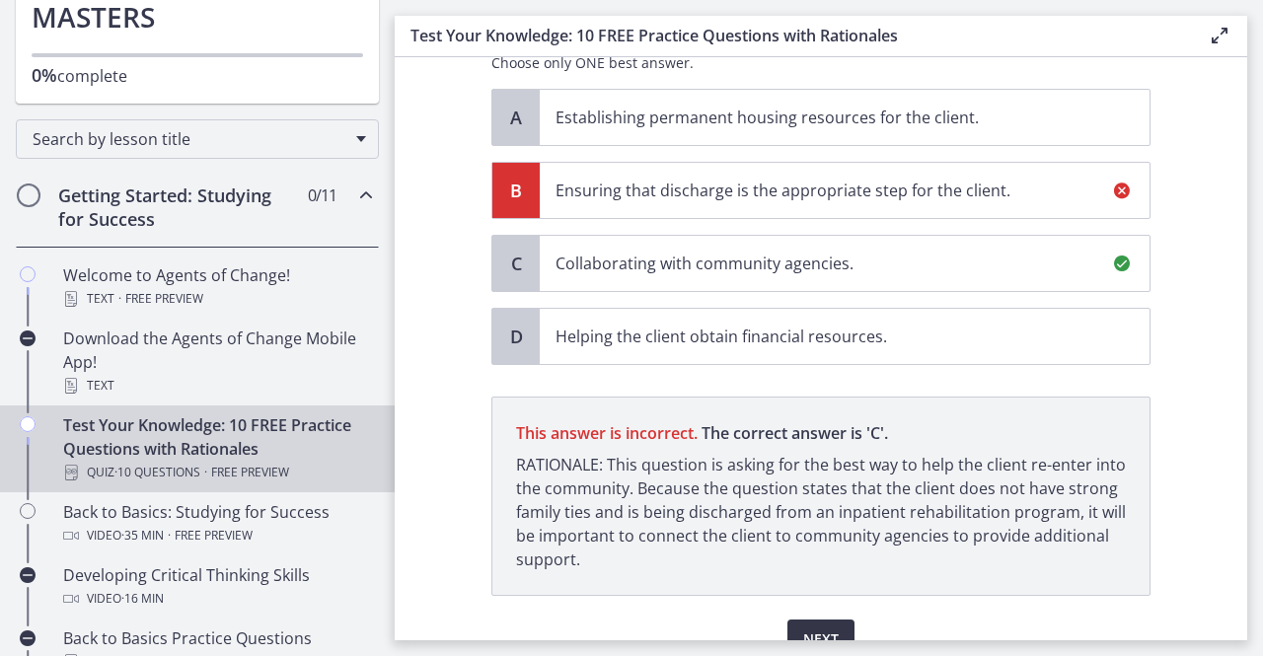
scroll to position [392, 0]
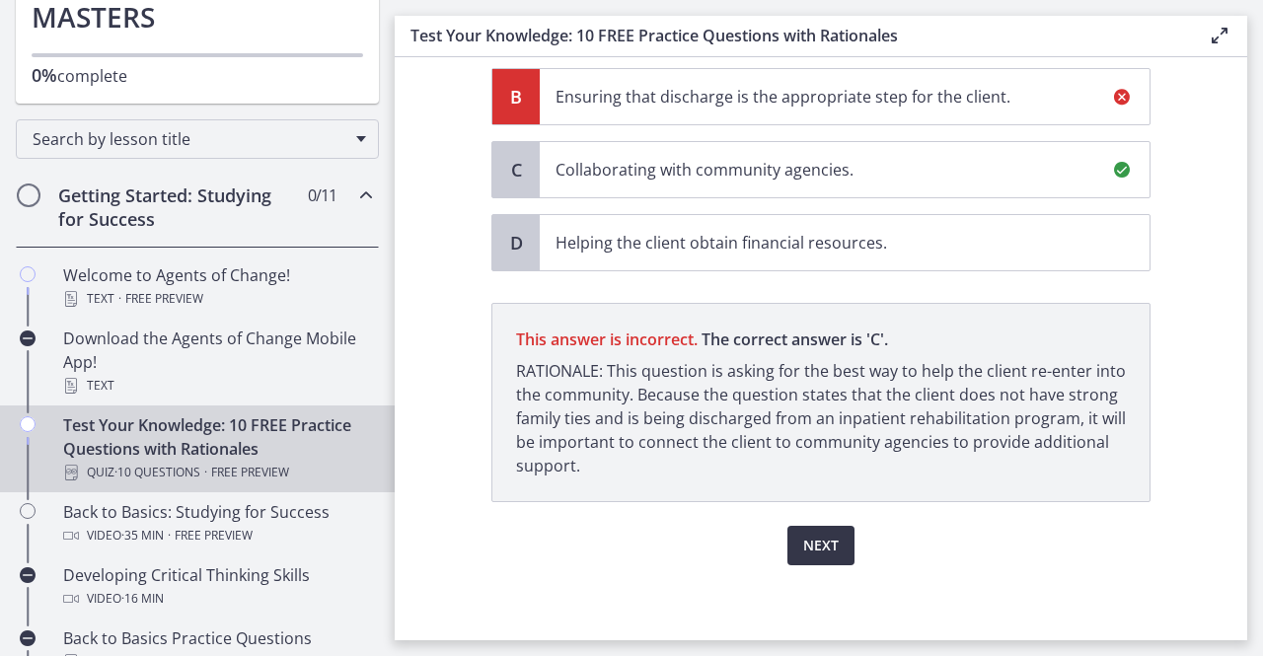
click at [825, 544] on span "Next" at bounding box center [821, 546] width 36 height 24
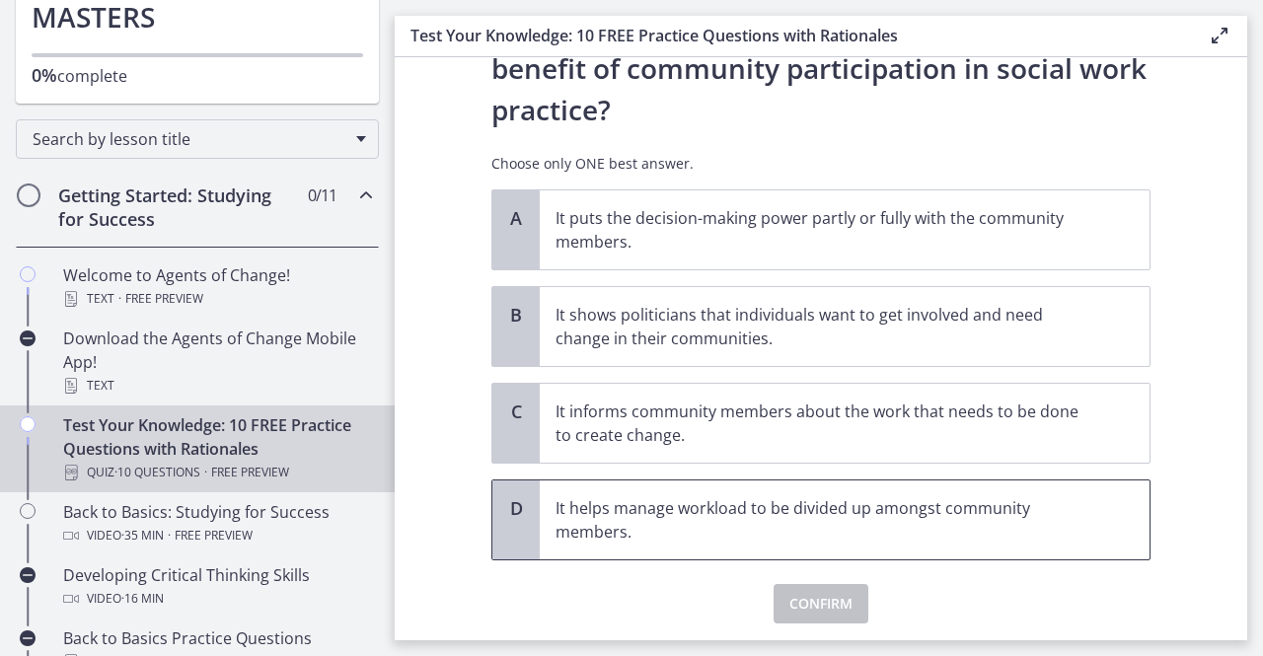
scroll to position [115, 0]
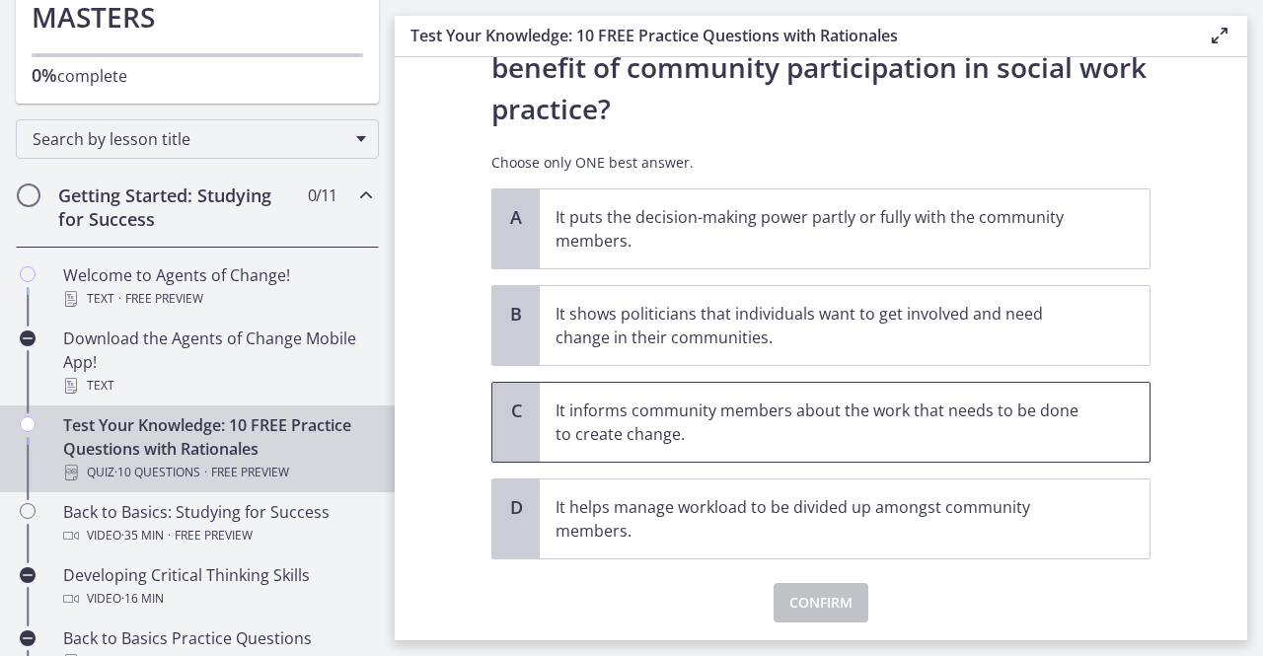
click at [735, 419] on p "It informs community members about the work that needs to be done to create cha…" at bounding box center [825, 422] width 539 height 47
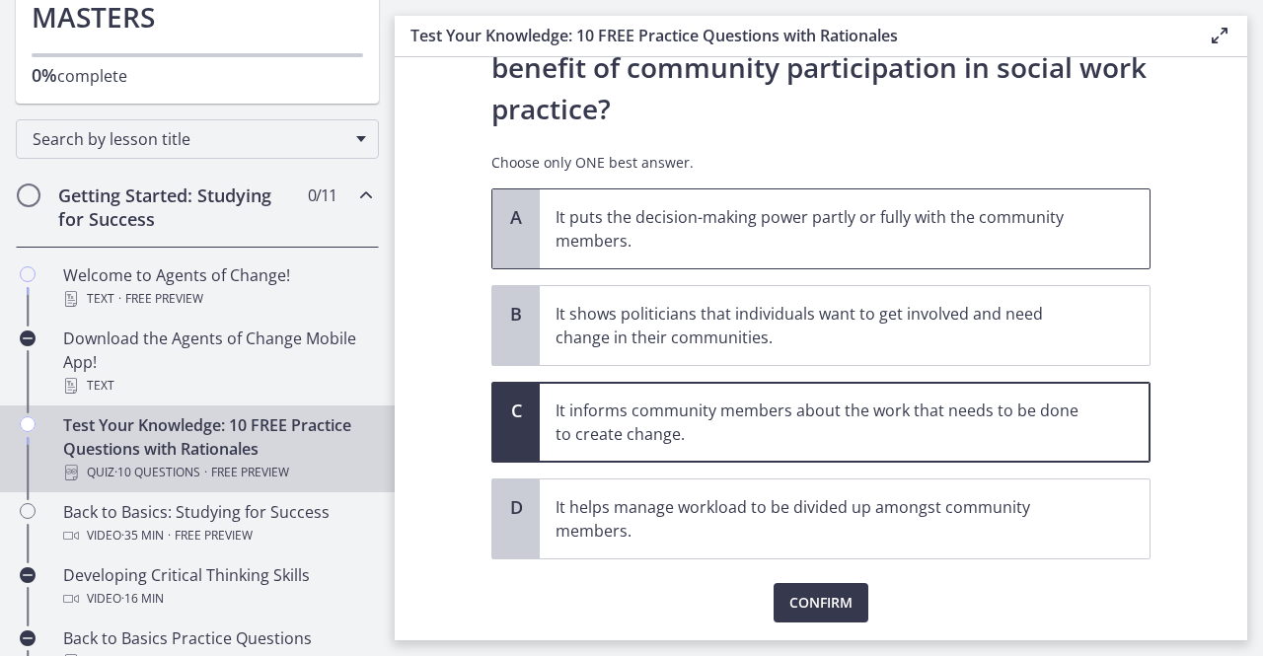
click at [843, 237] on p "It puts the decision-making power partly or fully with the community members." at bounding box center [825, 228] width 539 height 47
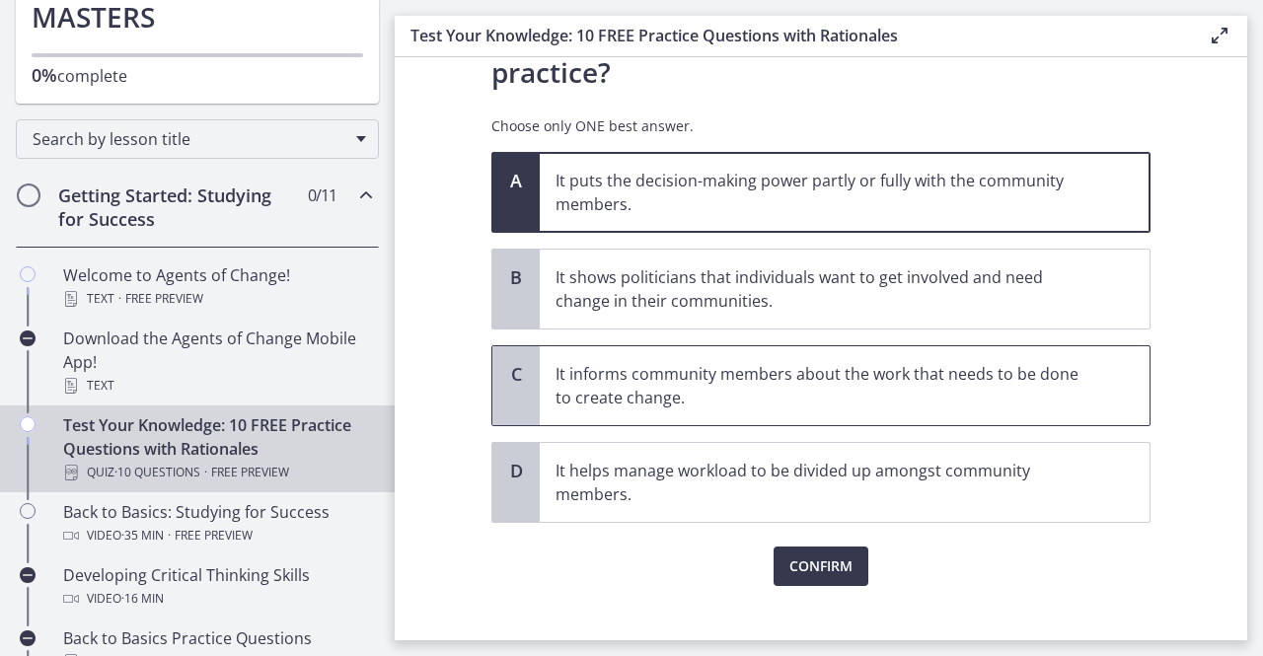
scroll to position [153, 0]
click at [803, 392] on p "It informs community members about the work that needs to be done to create cha…" at bounding box center [825, 384] width 539 height 47
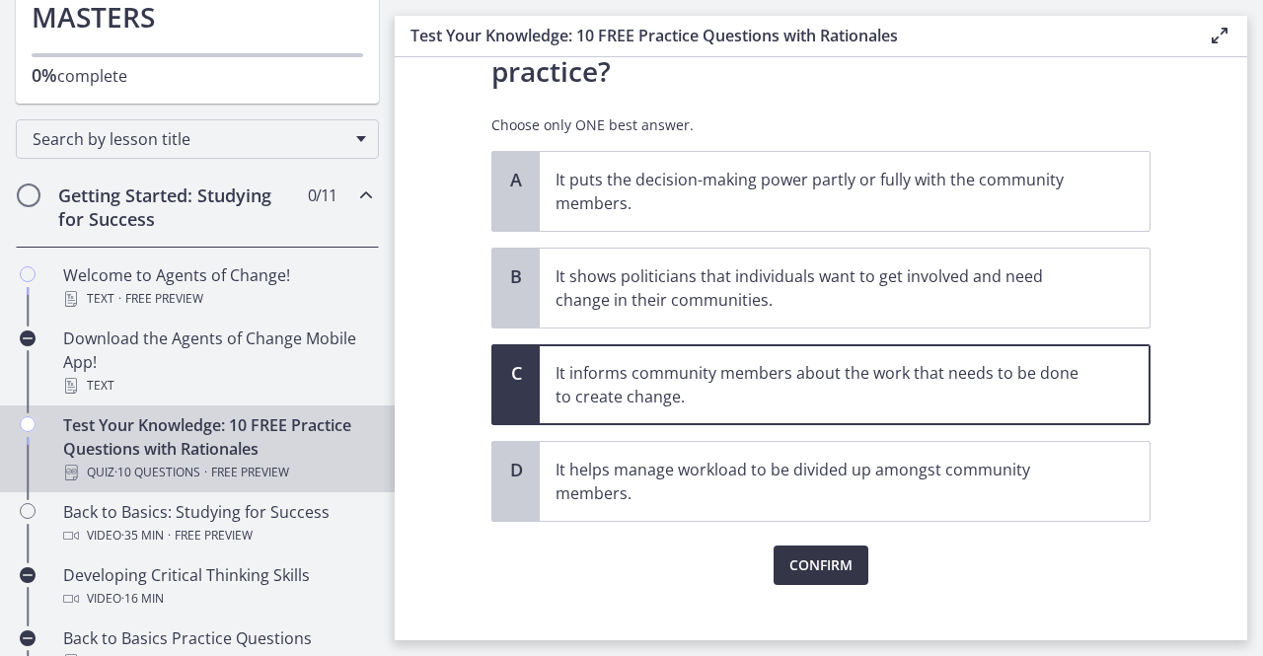
click at [840, 554] on span "Confirm" at bounding box center [821, 566] width 63 height 24
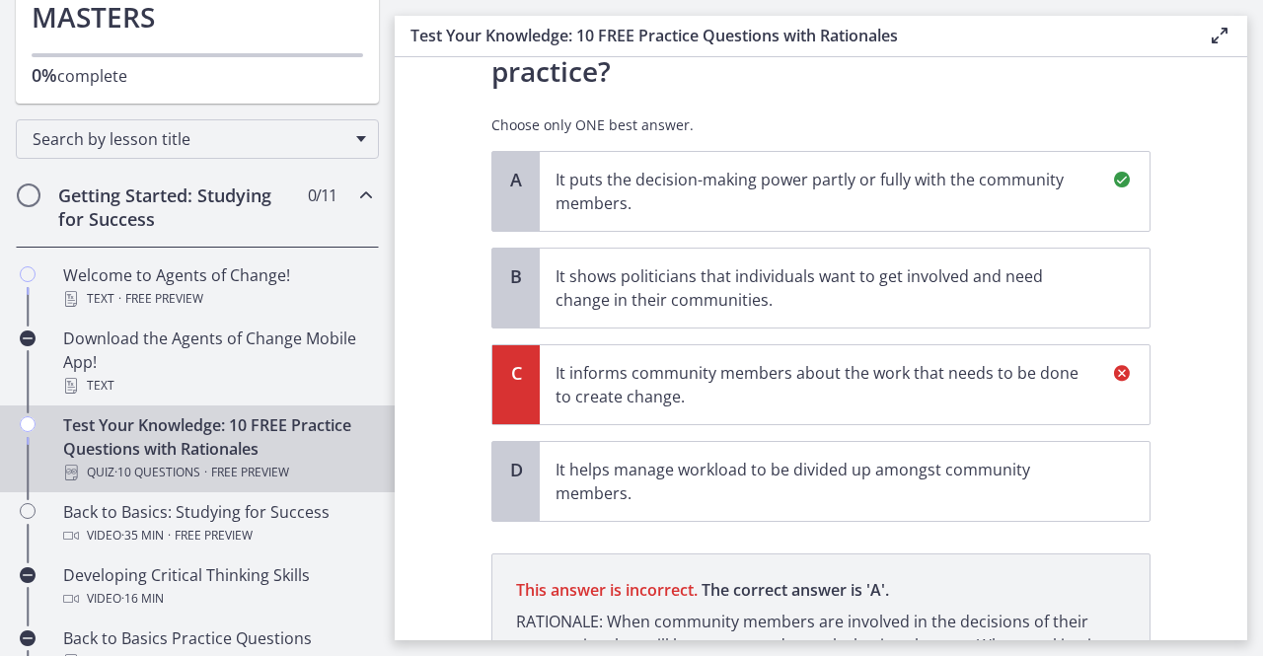
scroll to position [380, 0]
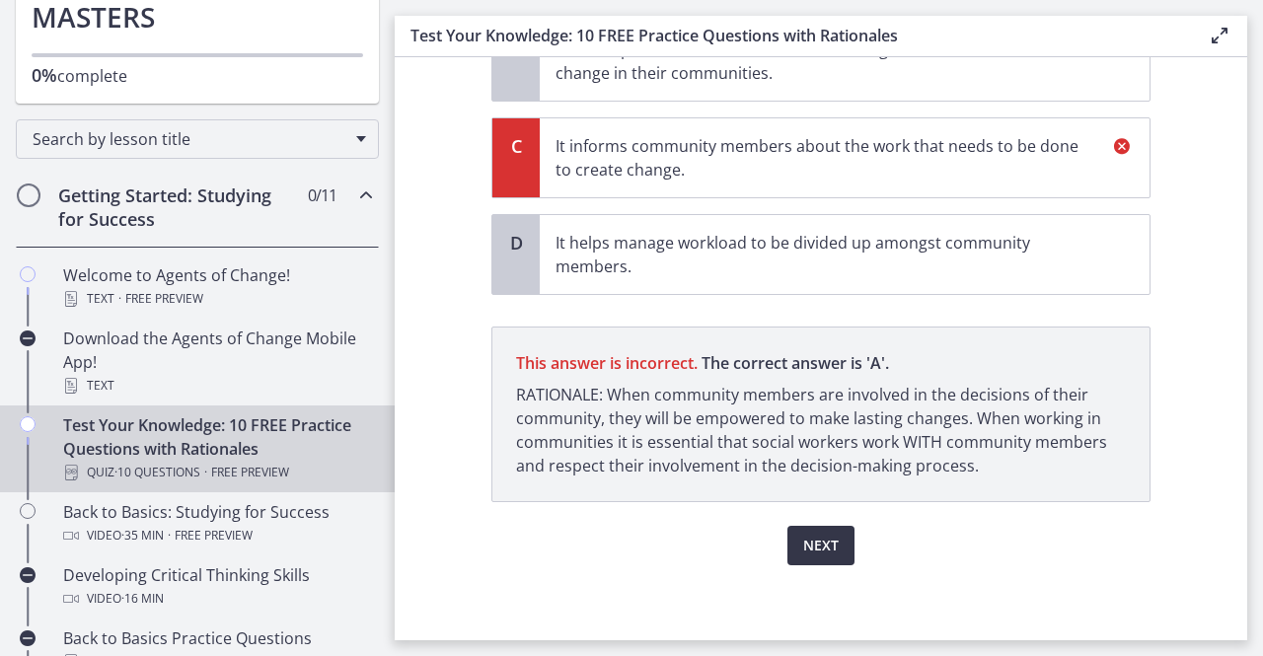
click at [824, 555] on button "Next" at bounding box center [821, 545] width 67 height 39
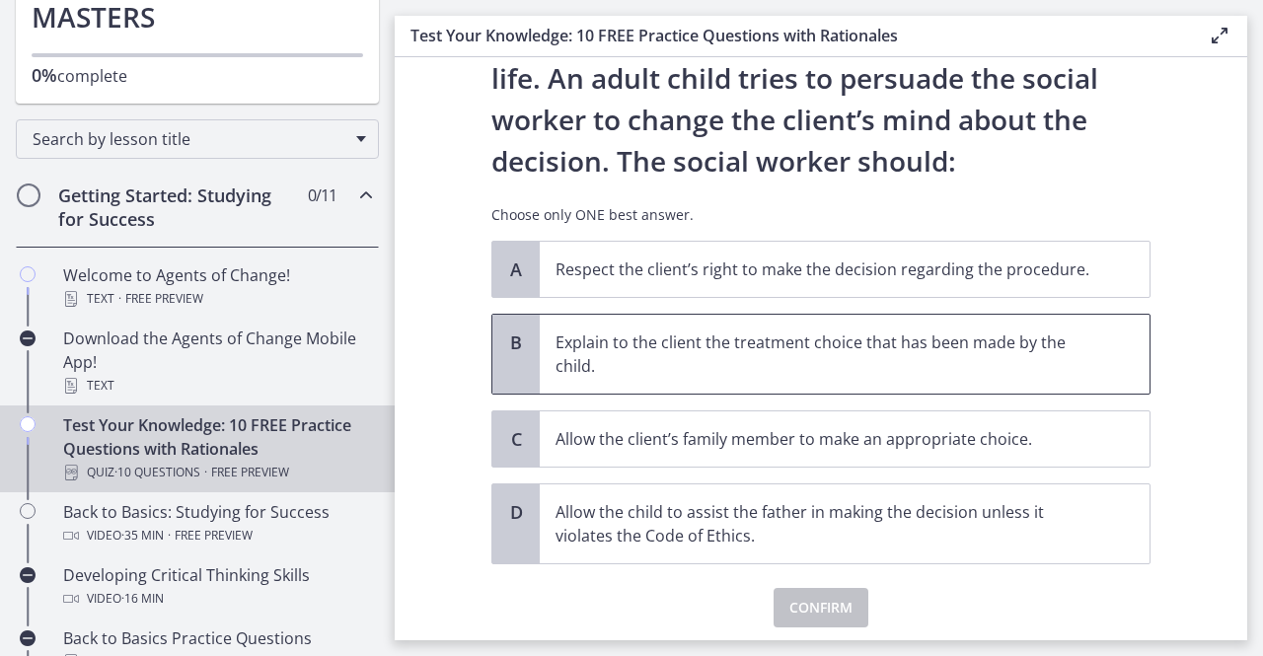
scroll to position [231, 0]
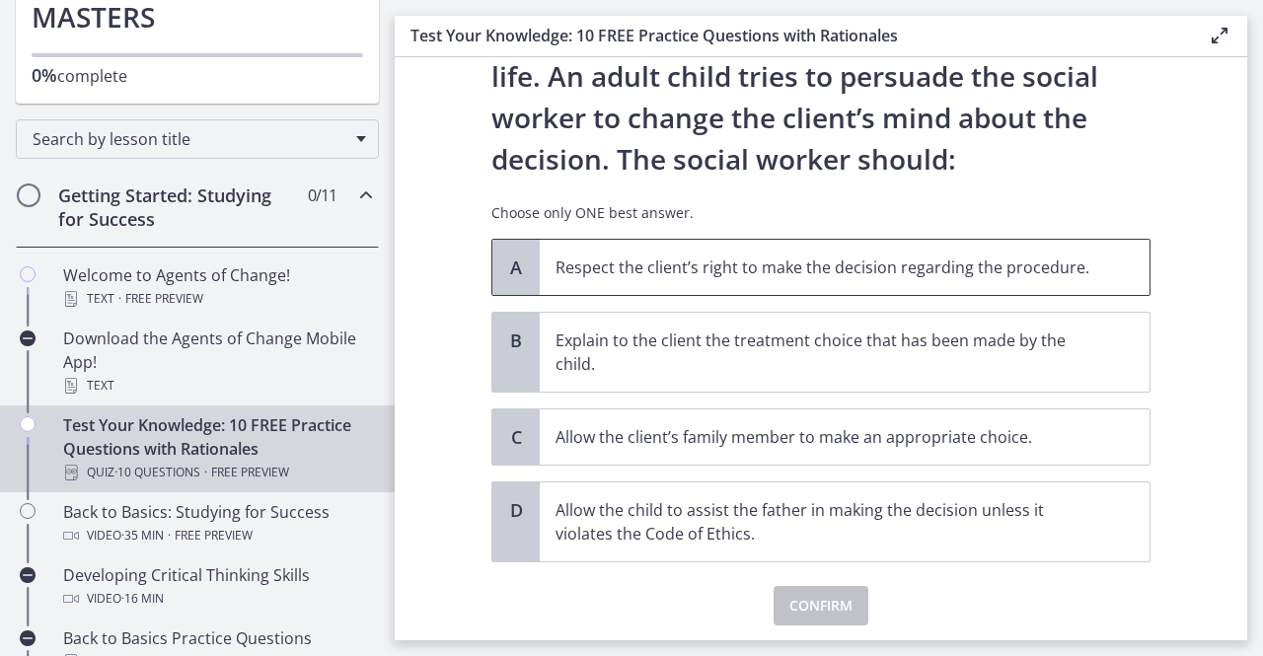
click at [878, 271] on p "Respect the client’s right to make the decision regarding the procedure." at bounding box center [825, 268] width 539 height 24
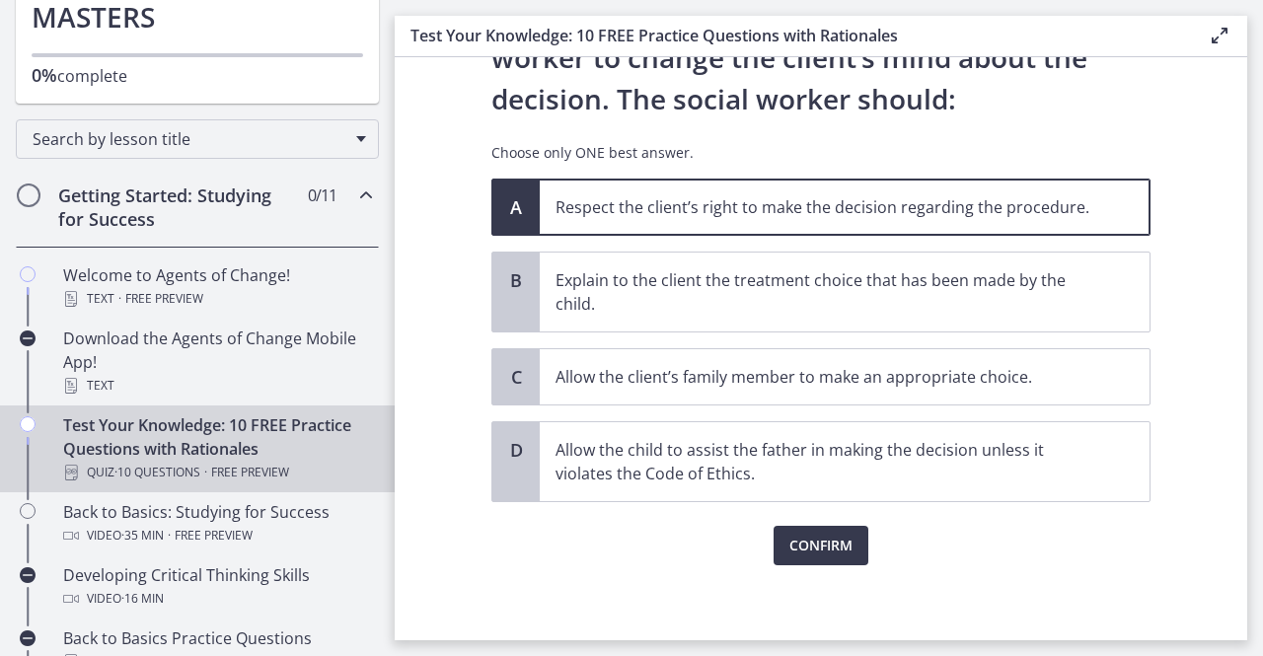
scroll to position [290, 0]
click at [801, 552] on span "Confirm" at bounding box center [821, 547] width 63 height 24
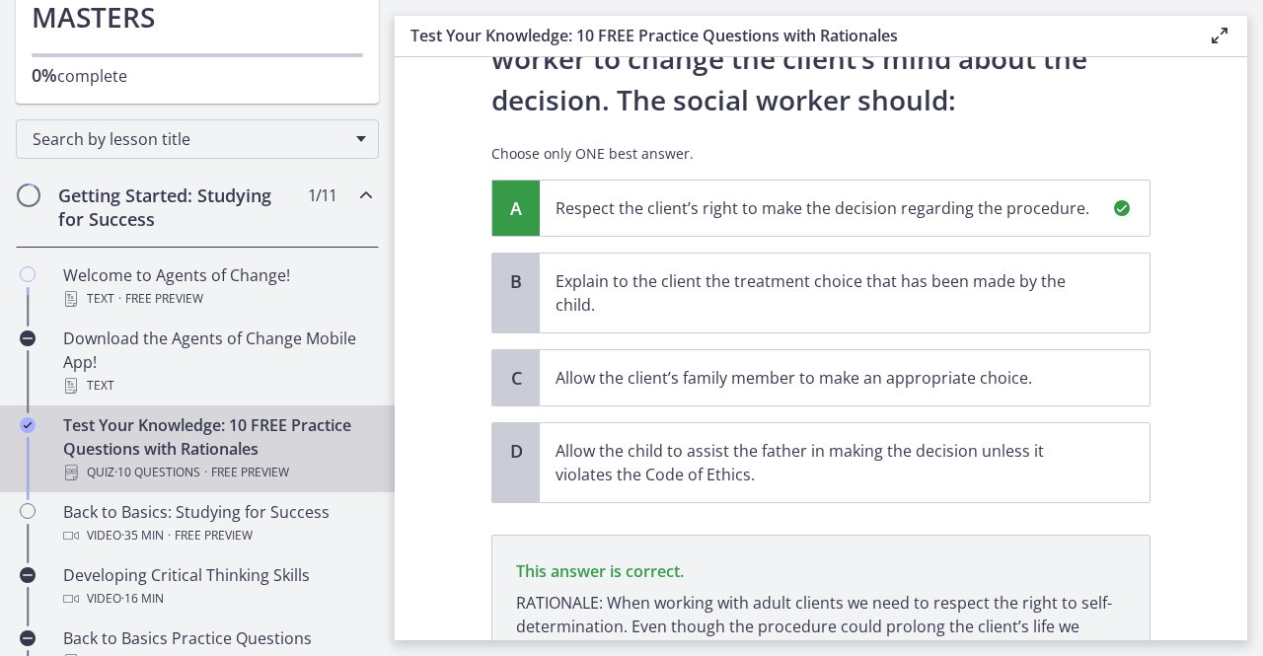
scroll to position [498, 0]
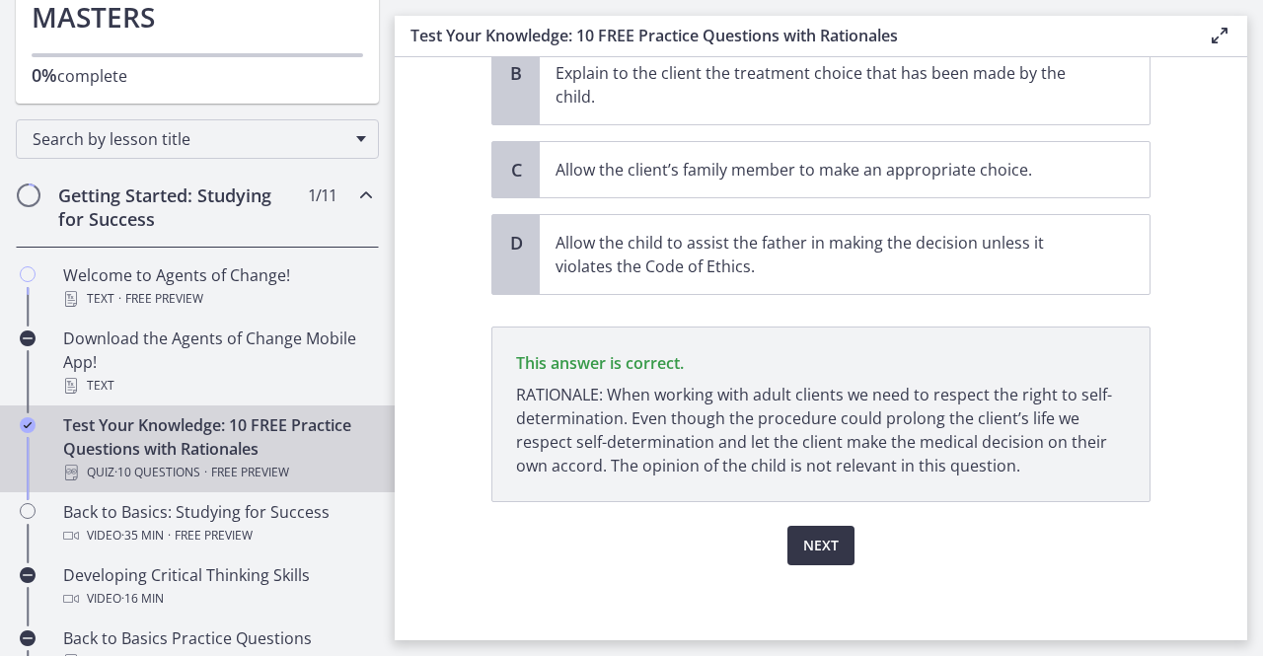
click at [827, 542] on span "Next" at bounding box center [821, 546] width 36 height 24
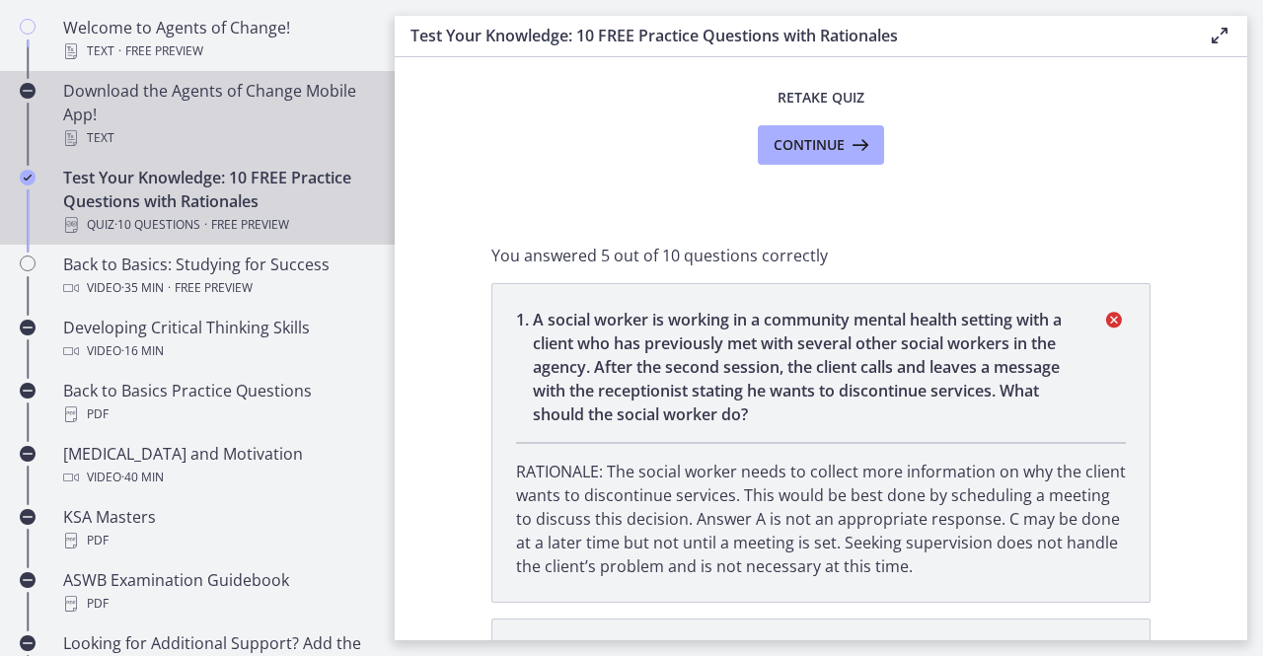
scroll to position [458, 0]
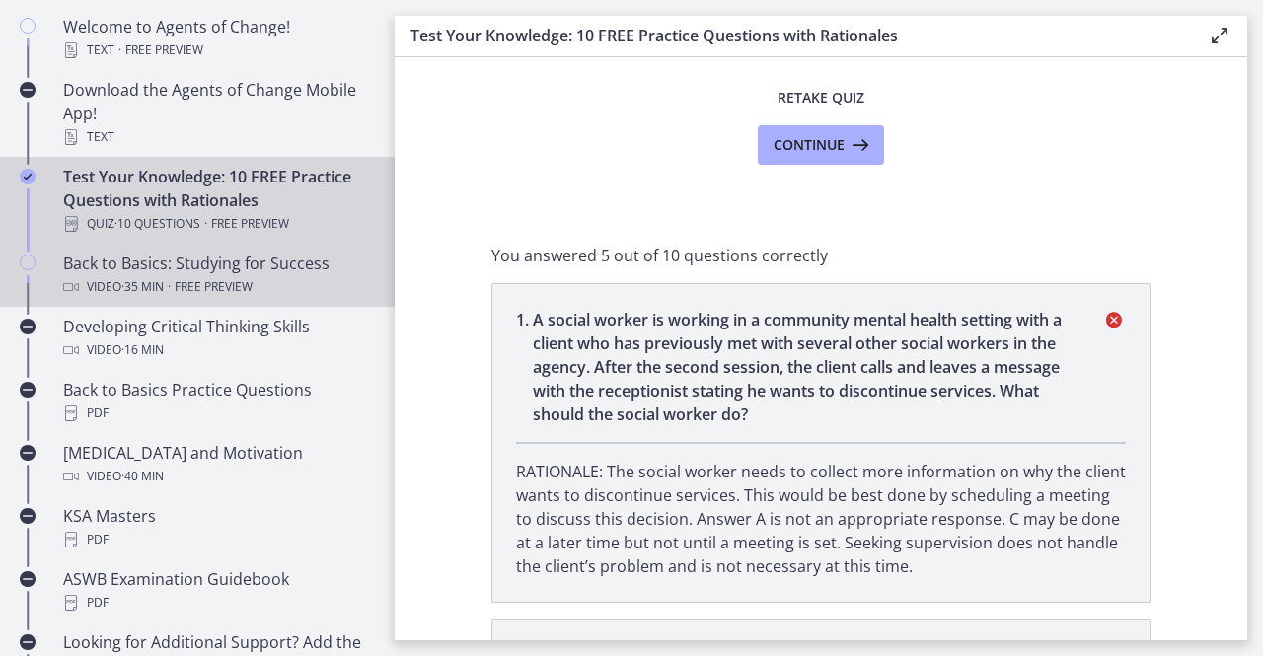
click at [216, 264] on div "Back to Basics: Studying for Success Video · 35 min · Free preview" at bounding box center [217, 275] width 308 height 47
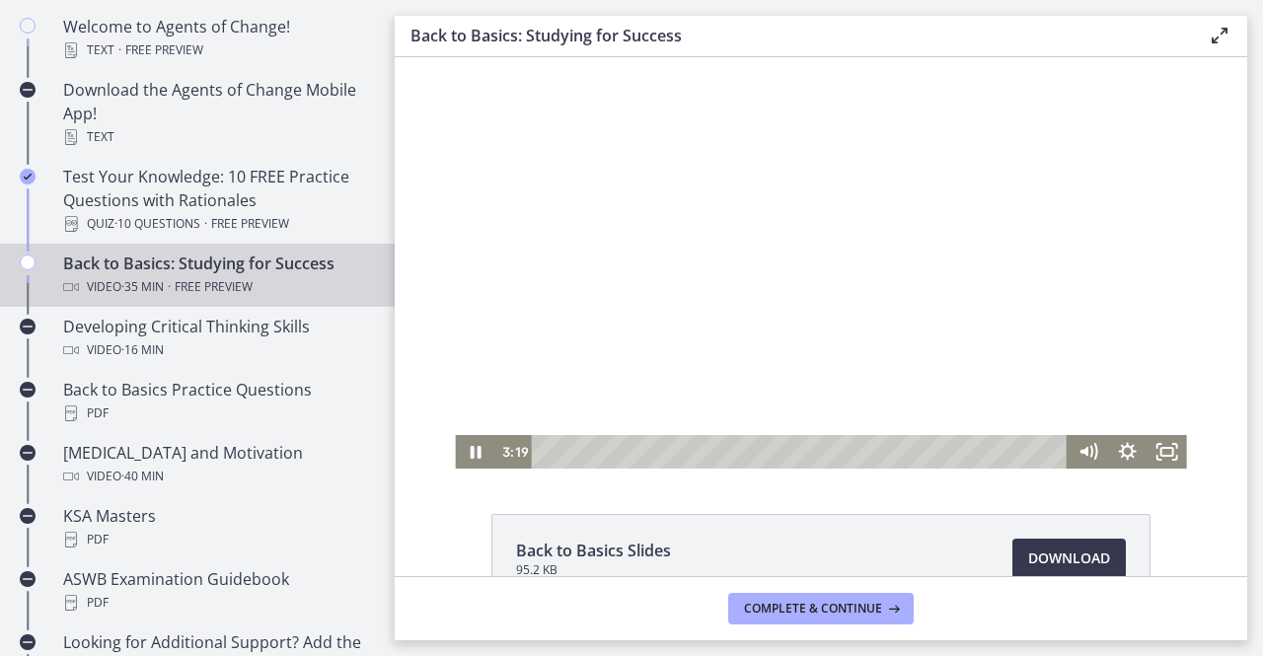
click at [587, 450] on div "Playbar" at bounding box center [803, 452] width 512 height 34
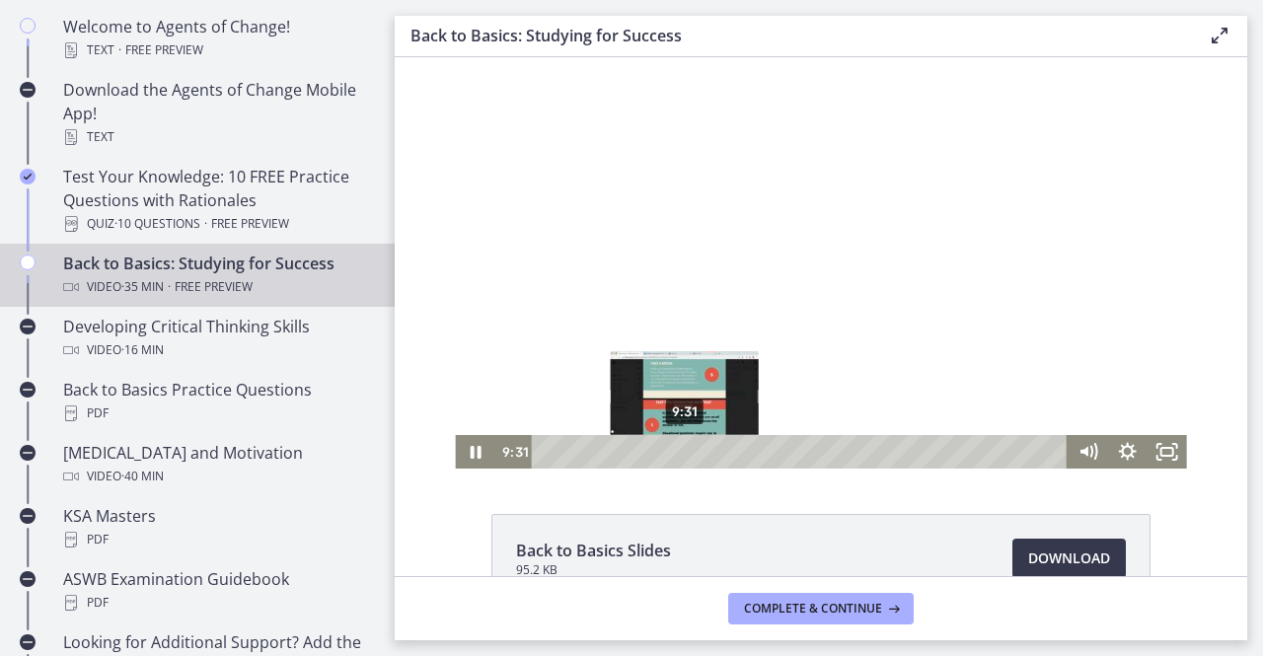
click at [677, 453] on div "9:31" at bounding box center [803, 452] width 512 height 34
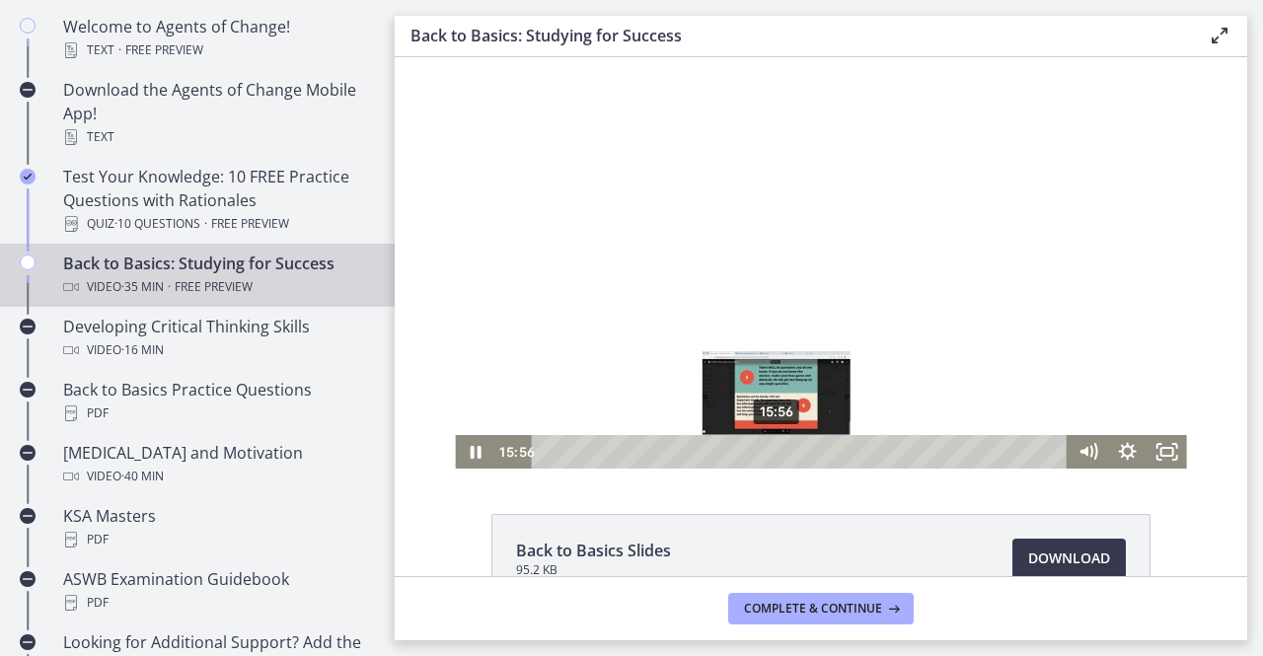
click at [770, 451] on div "15:56" at bounding box center [803, 452] width 512 height 34
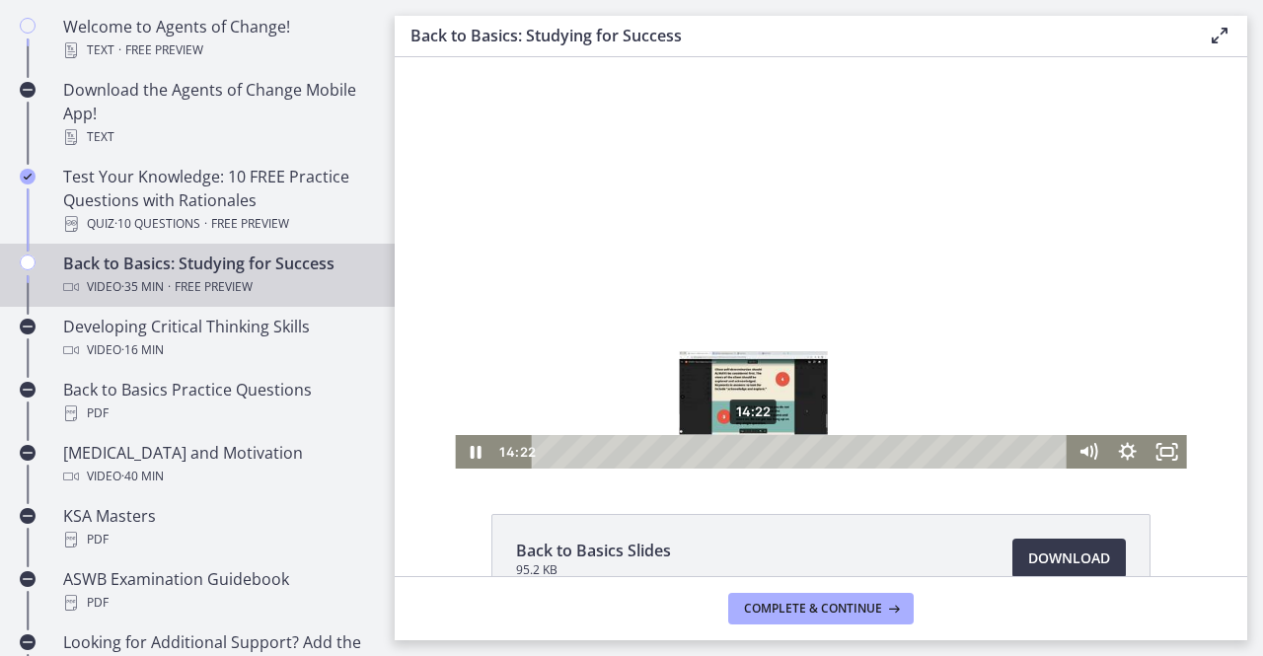
click at [747, 451] on div "14:22" at bounding box center [803, 452] width 512 height 34
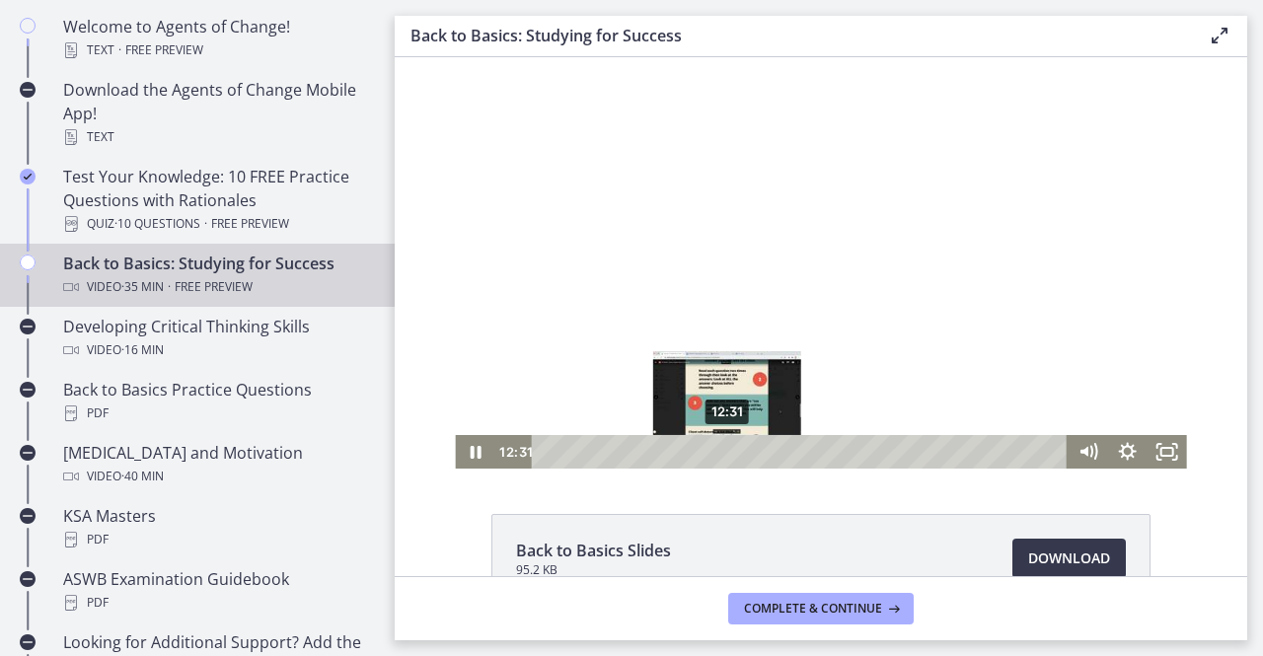
click at [720, 455] on div "12:31" at bounding box center [803, 452] width 512 height 34
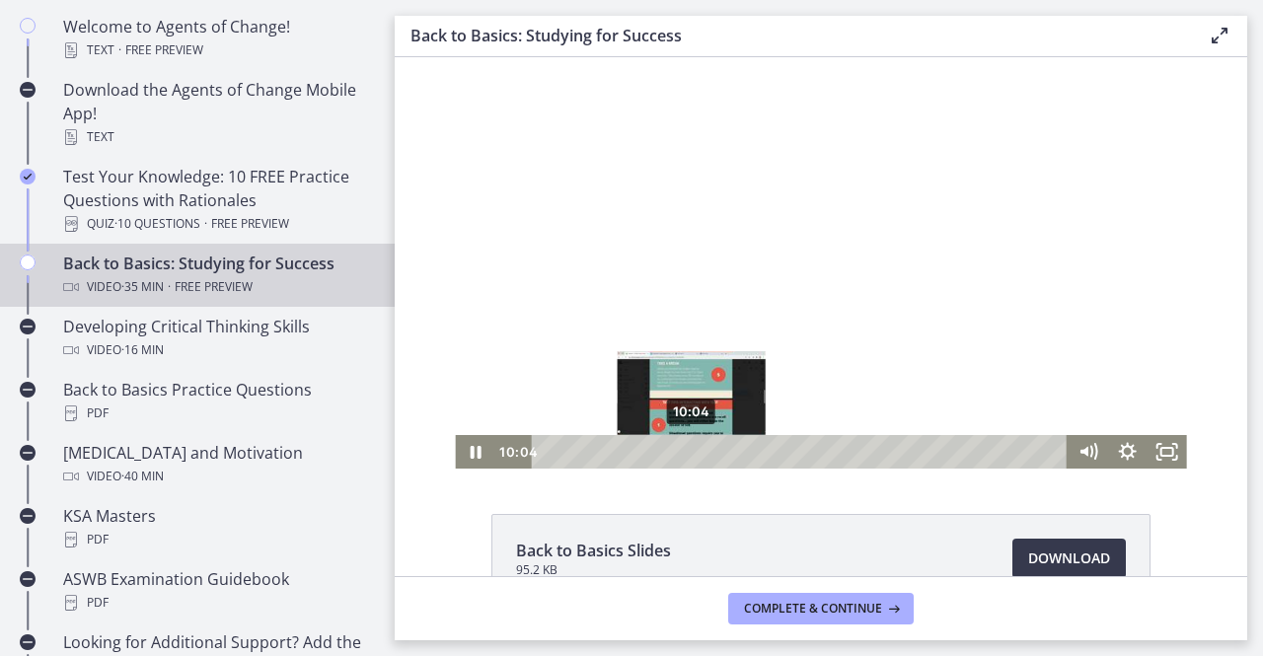
click at [685, 454] on div "10:04" at bounding box center [803, 452] width 512 height 34
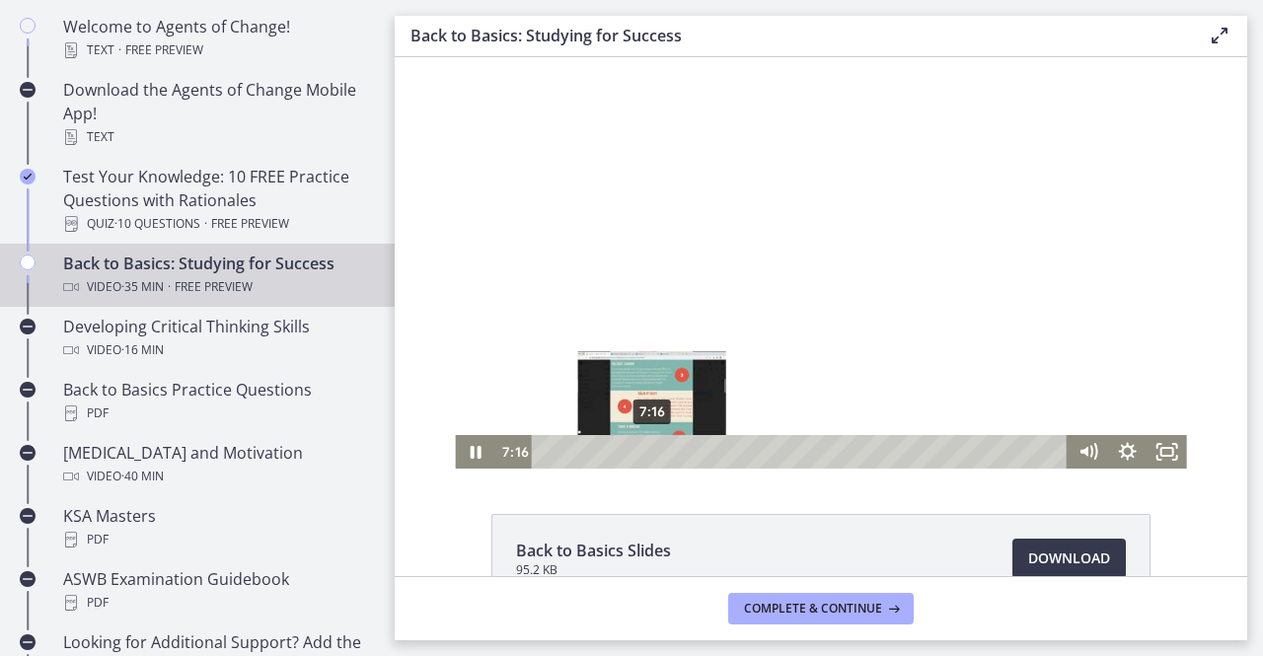
click at [644, 452] on div "7:16" at bounding box center [803, 452] width 512 height 34
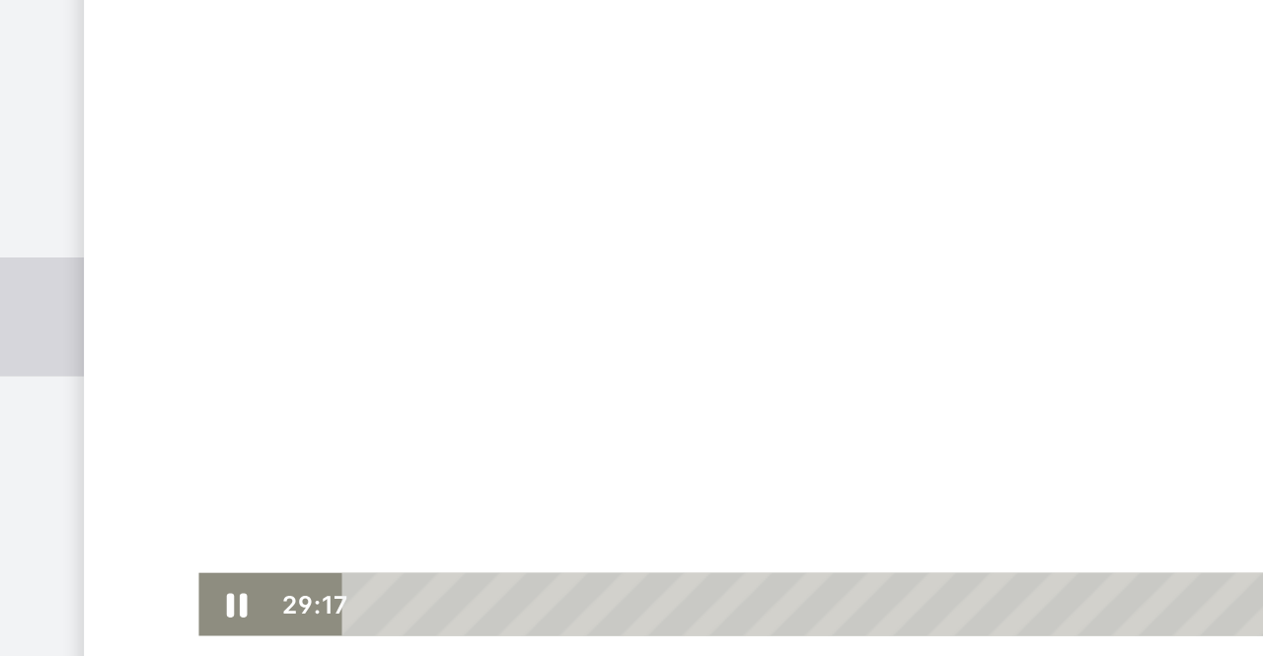
scroll to position [23, 0]
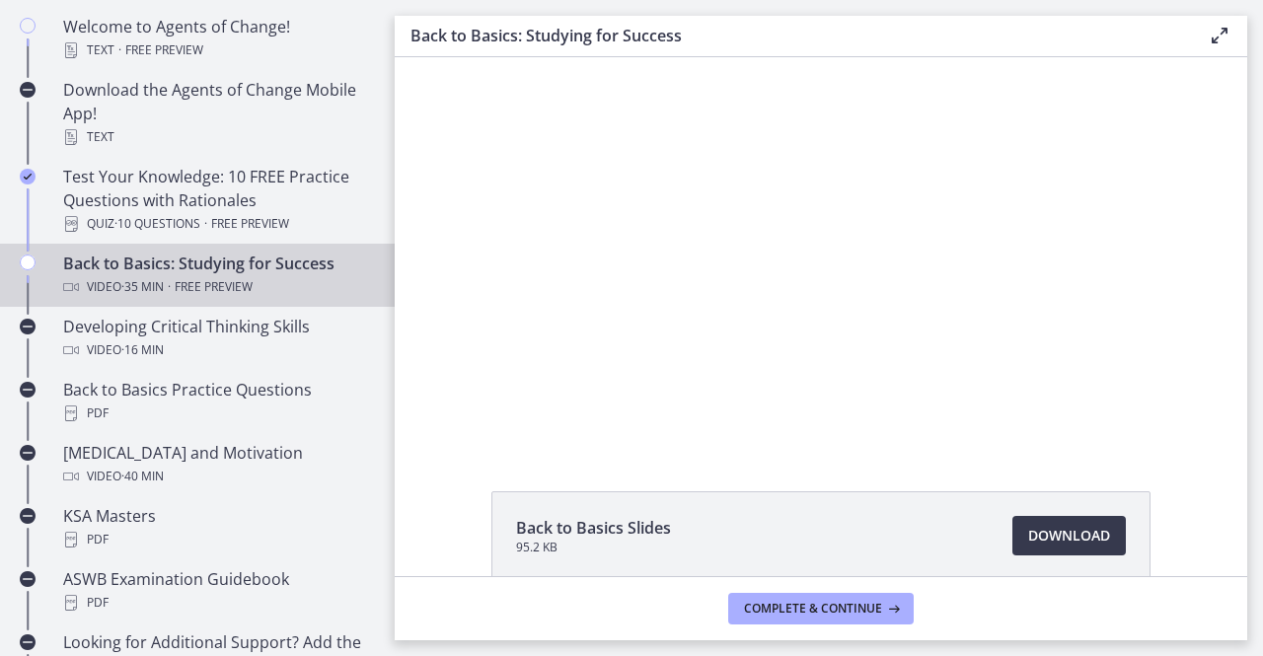
drag, startPoint x: 1141, startPoint y: 553, endPoint x: 929, endPoint y: 343, distance: 298.0
click at [929, 343] on div at bounding box center [820, 241] width 731 height 412
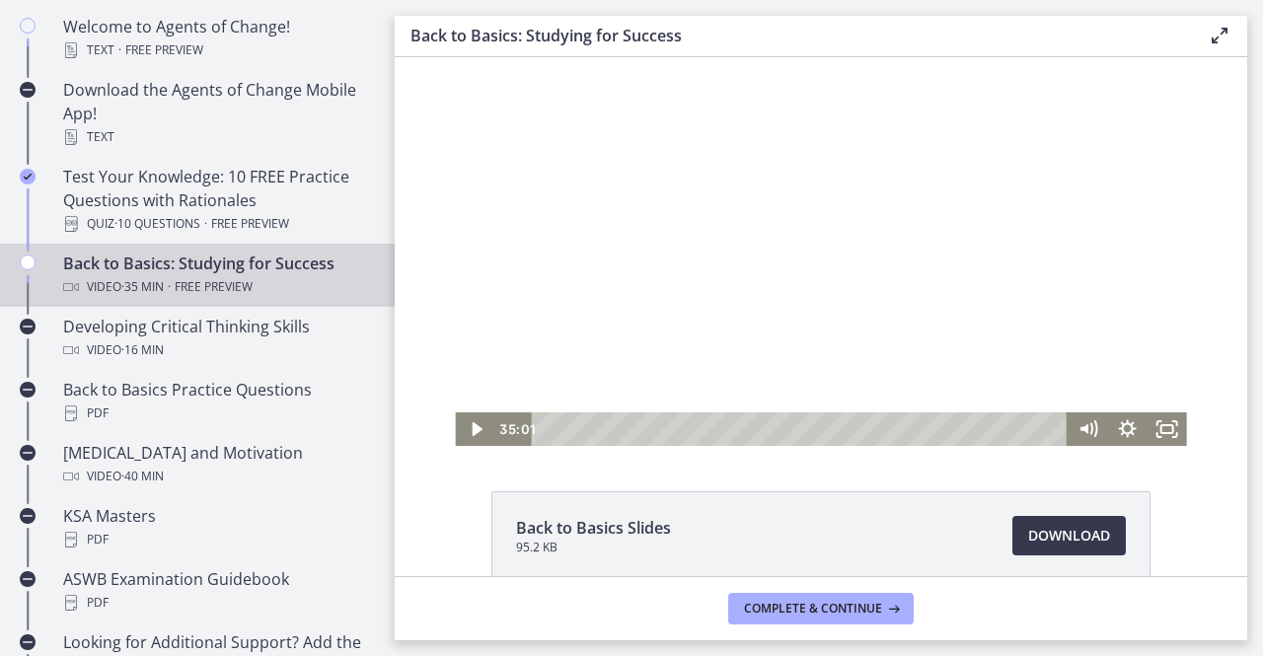
click at [923, 394] on div at bounding box center [820, 241] width 731 height 412
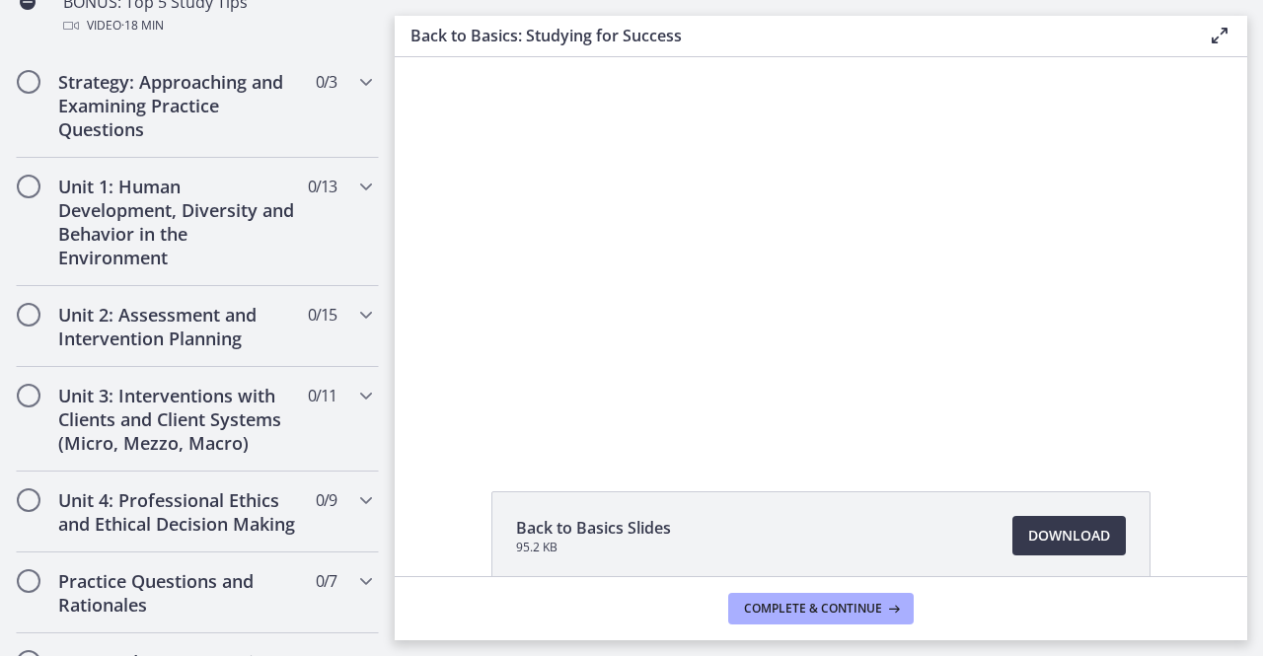
scroll to position [1187, 0]
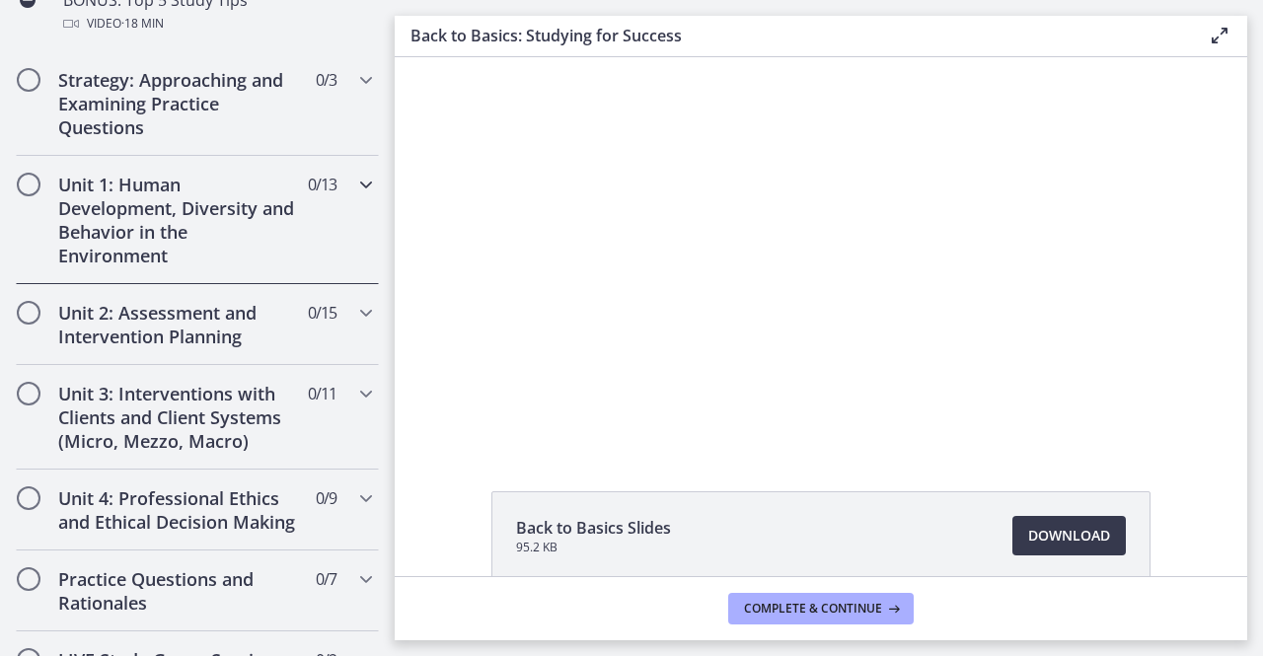
click at [168, 192] on h2 "Unit 1: Human Development, Diversity and Behavior in the Environment" at bounding box center [178, 220] width 241 height 95
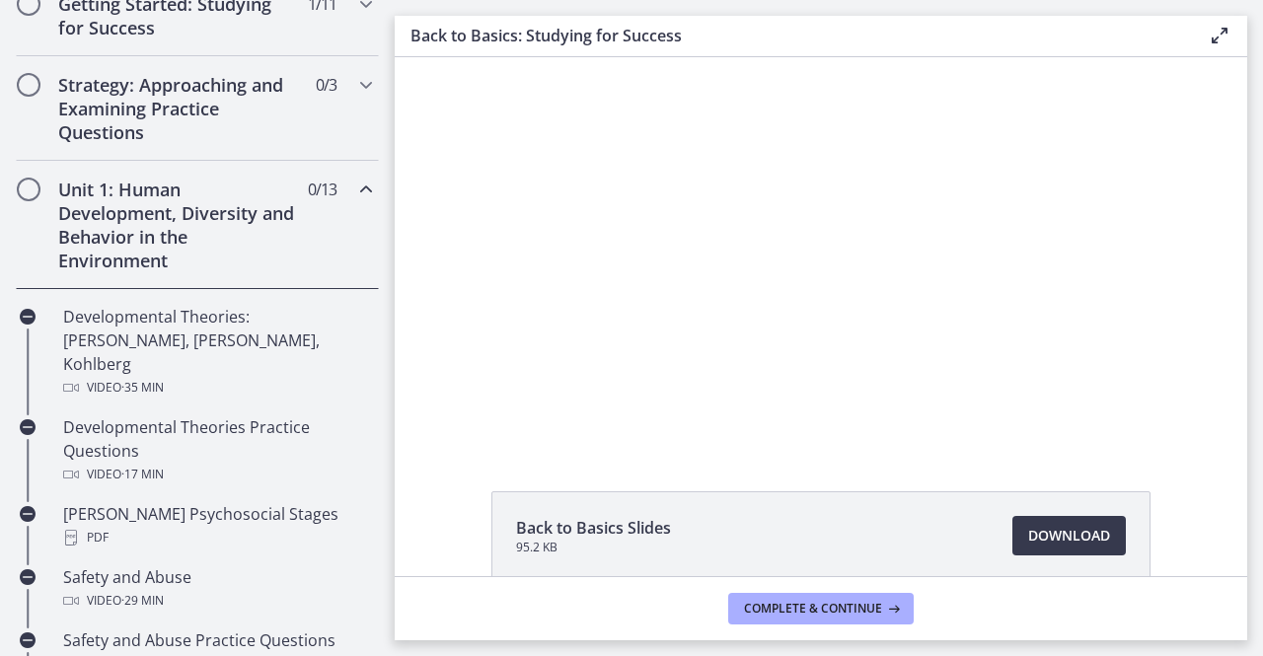
scroll to position [399, 0]
click at [24, 184] on span "Chapters" at bounding box center [29, 192] width 20 height 20
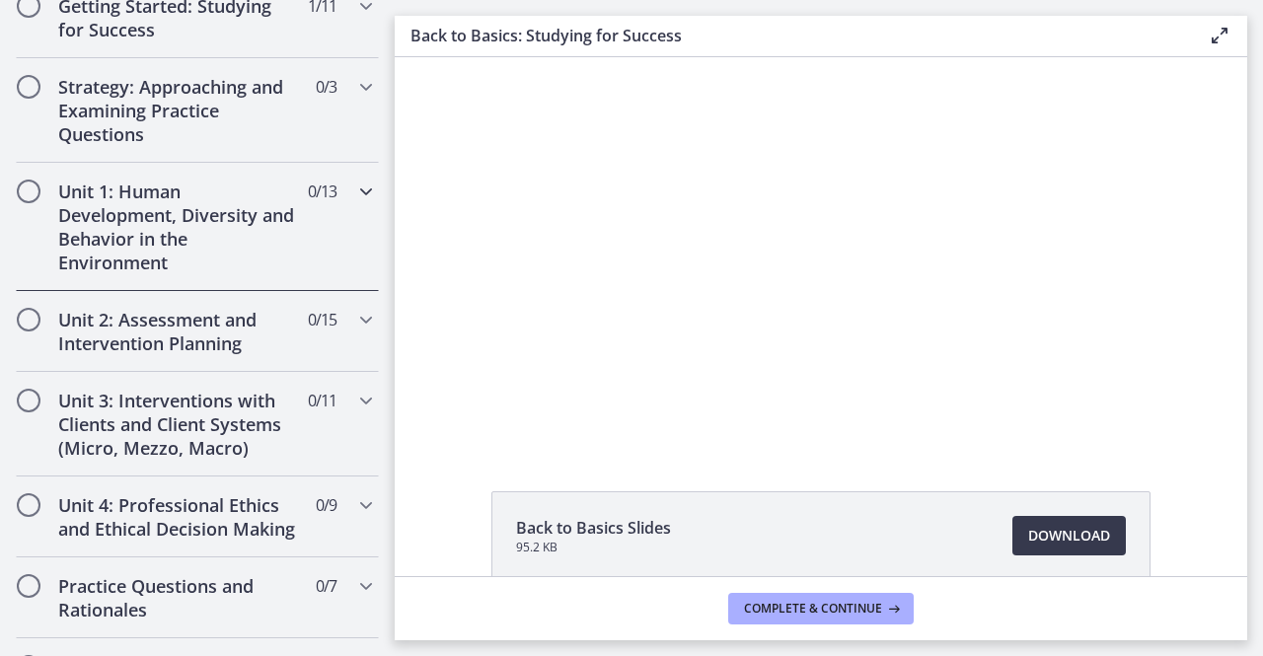
click at [25, 185] on span "Chapters" at bounding box center [29, 192] width 20 height 20
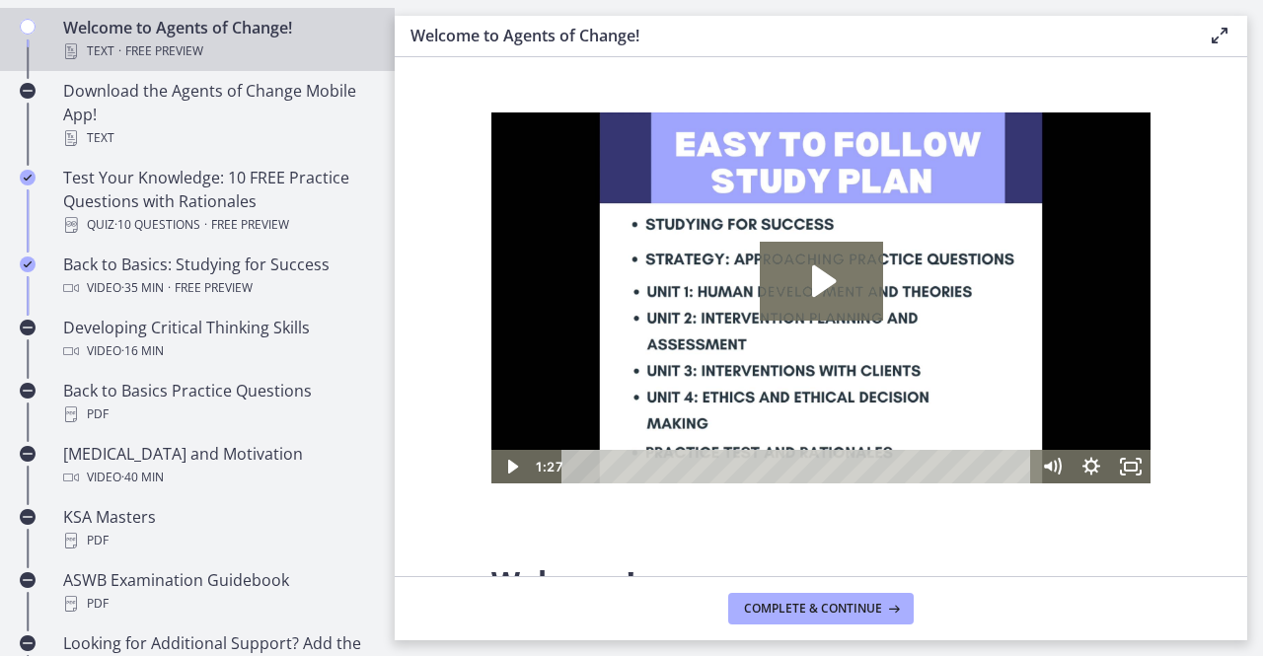
scroll to position [456, 0]
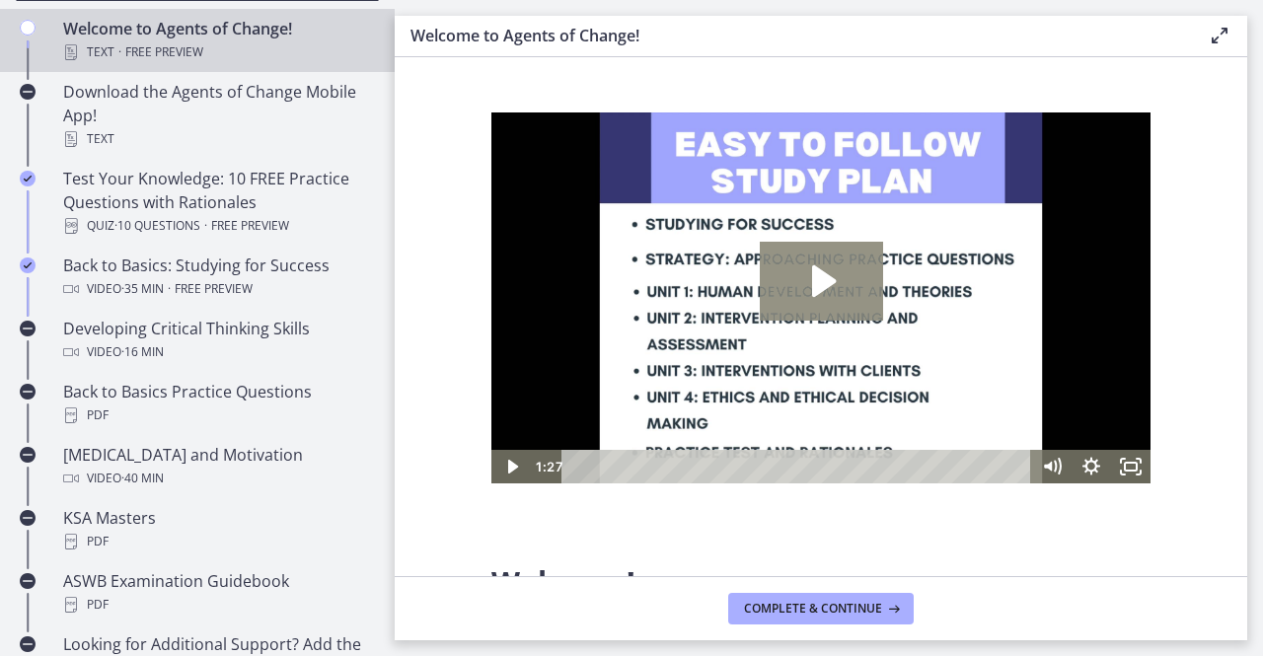
click at [812, 260] on icon "Play Video: c1o6hcmjueu5qasqsu00.mp4" at bounding box center [821, 281] width 123 height 79
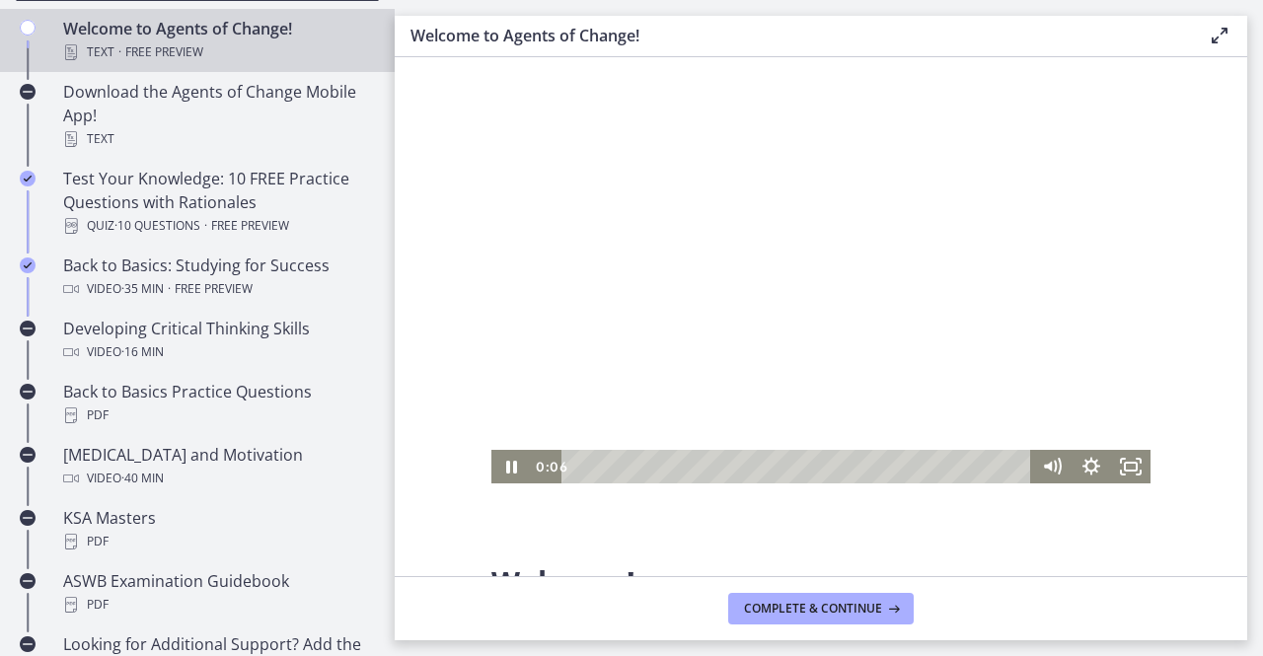
click at [606, 465] on div "Playbar" at bounding box center [799, 467] width 446 height 34
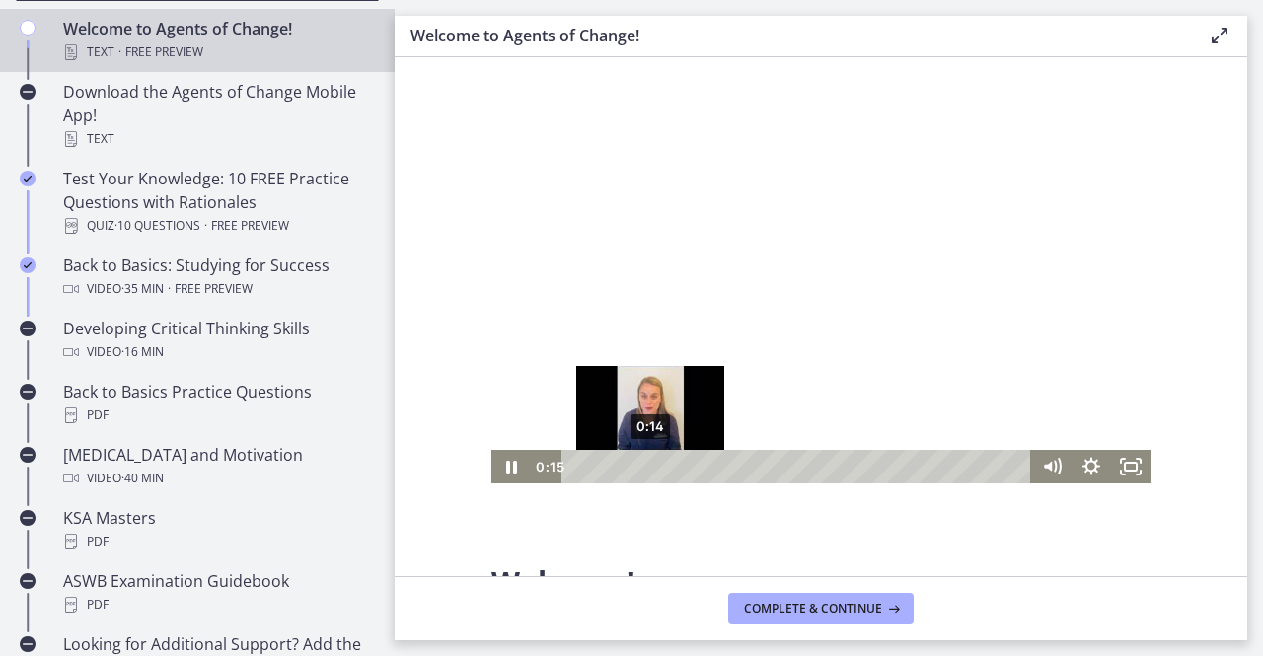
click at [651, 463] on div "0:14" at bounding box center [799, 467] width 446 height 34
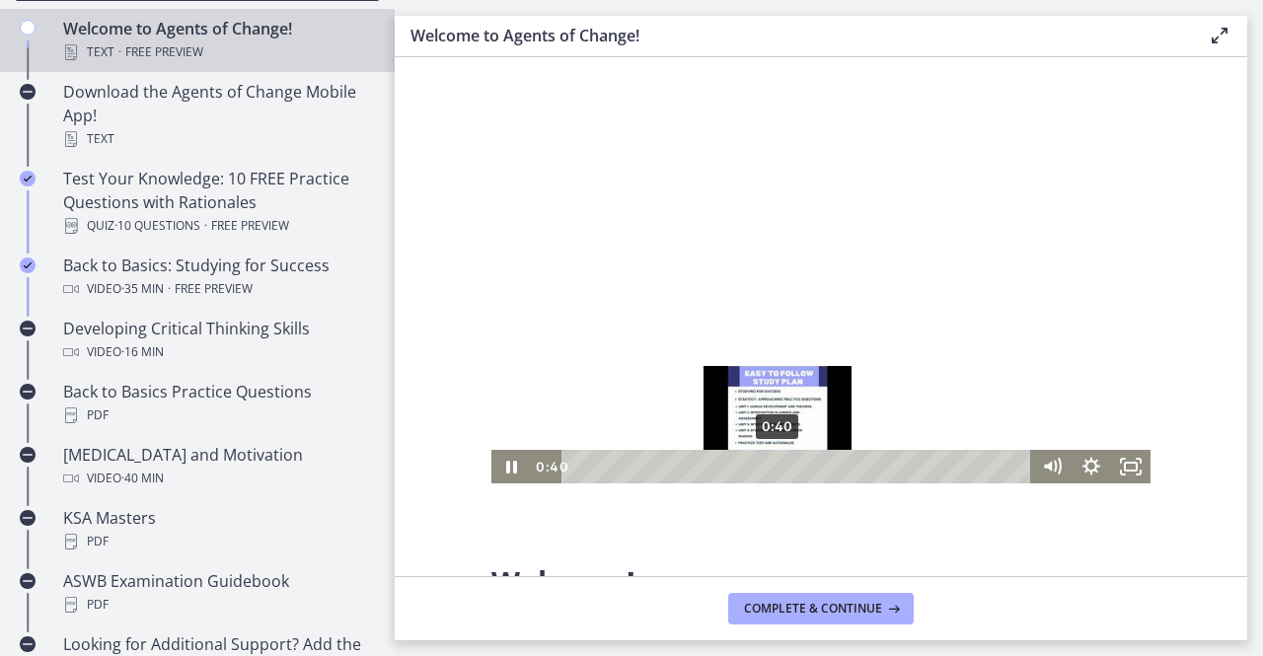
click at [780, 470] on div "0:40" at bounding box center [799, 467] width 446 height 34
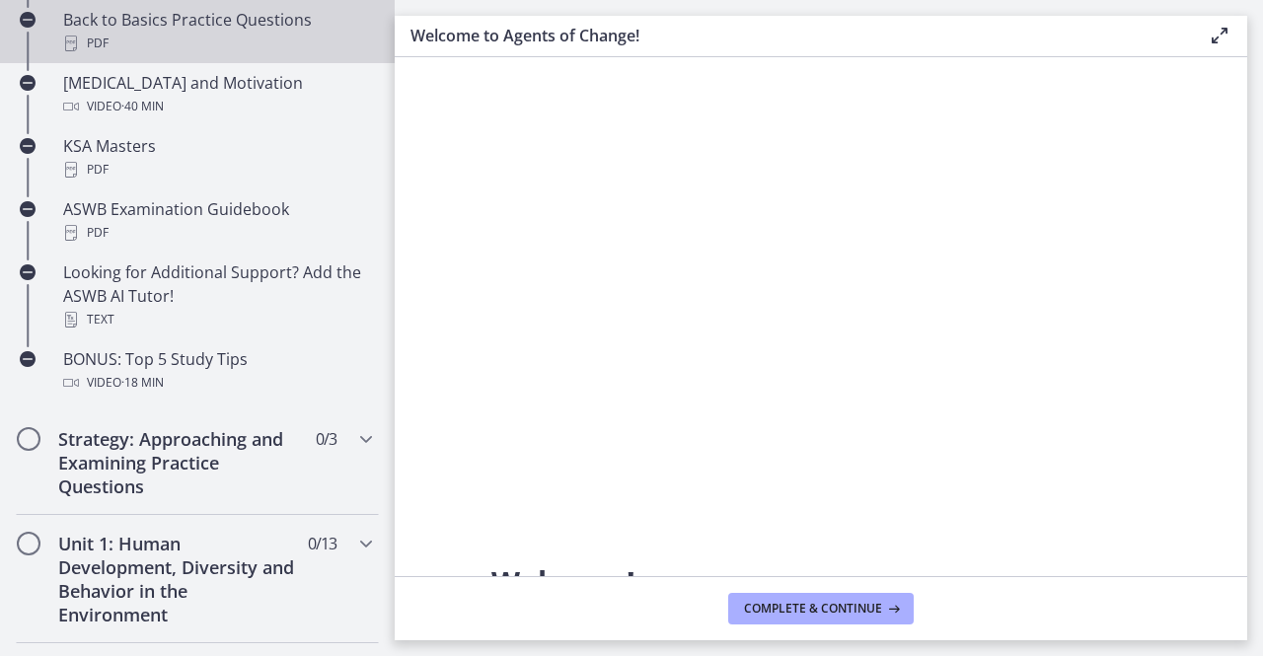
scroll to position [829, 0]
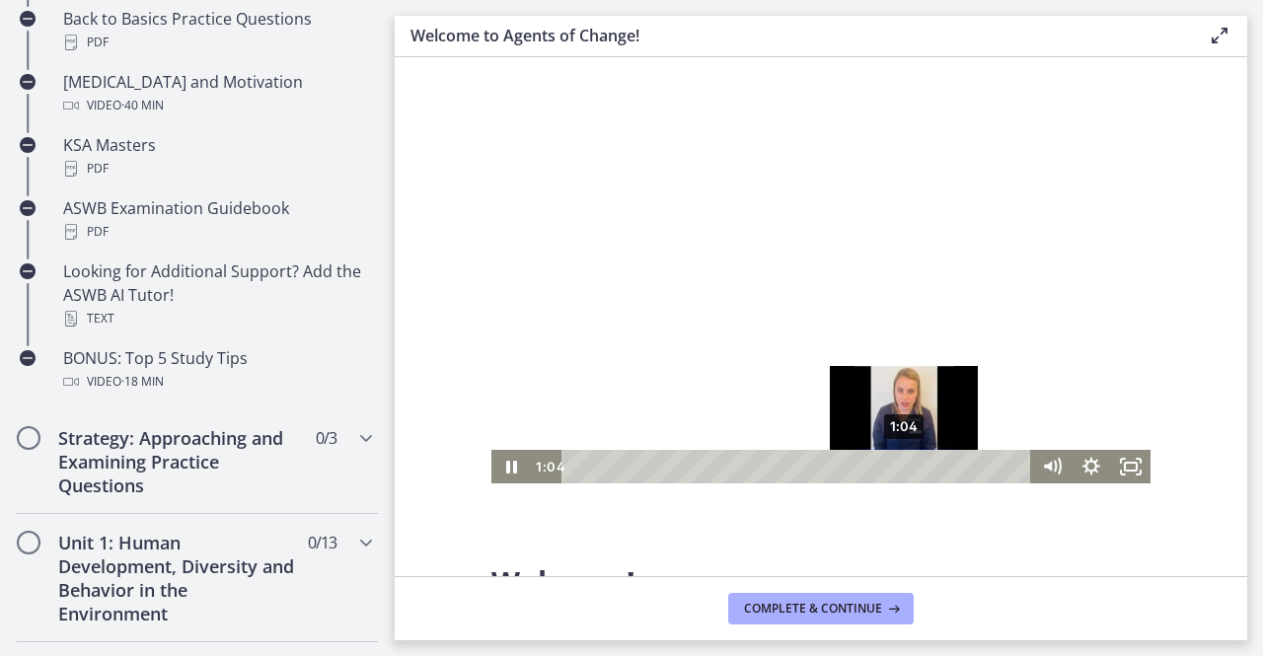
drag, startPoint x: 718, startPoint y: 497, endPoint x: 1339, endPoint y: 596, distance: 629.6
click at [905, 463] on div "1:04" at bounding box center [799, 467] width 446 height 34
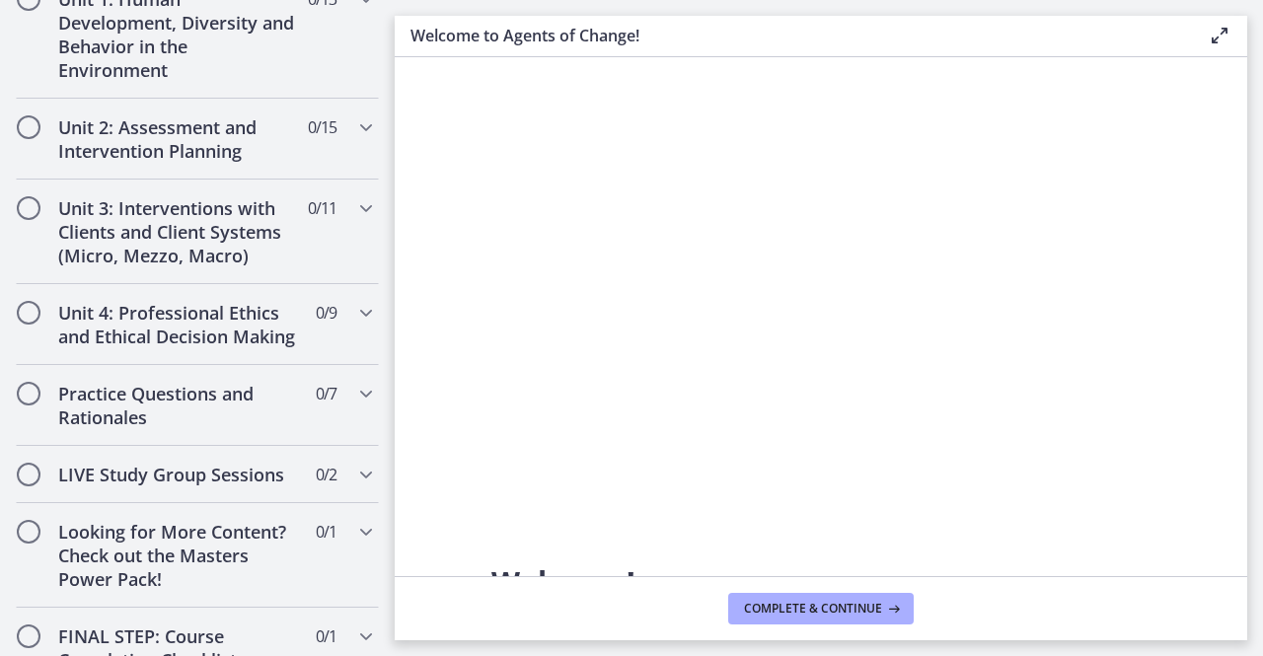
scroll to position [1372, 0]
click at [48, 305] on div "Unit 4: Professional Ethics and Ethical Decision Making 0 / 9 Completed" at bounding box center [197, 325] width 363 height 81
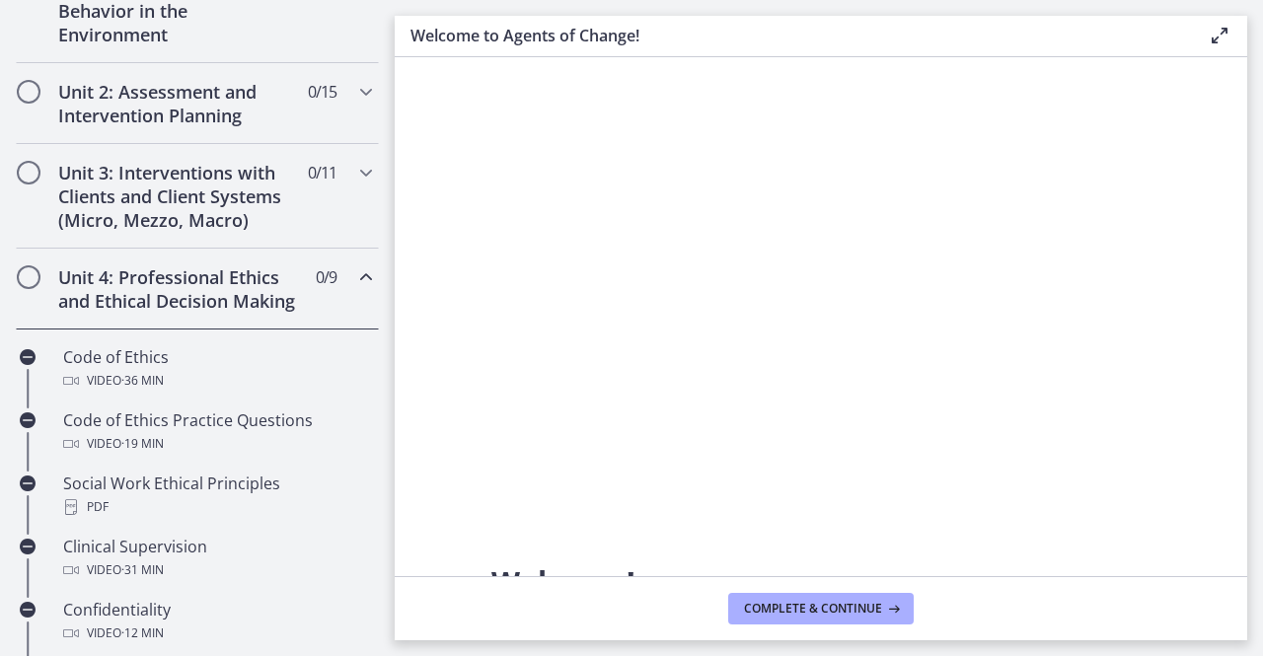
scroll to position [629, 0]
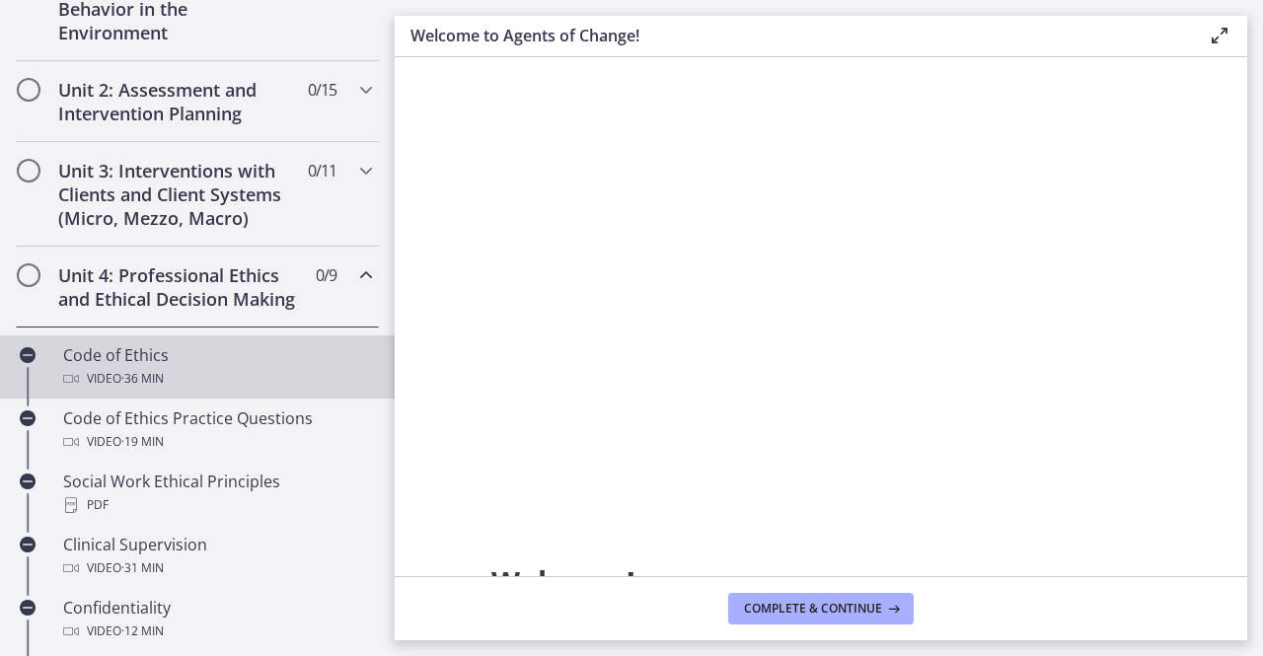
click at [156, 390] on span "· 36 min" at bounding box center [142, 379] width 42 height 24
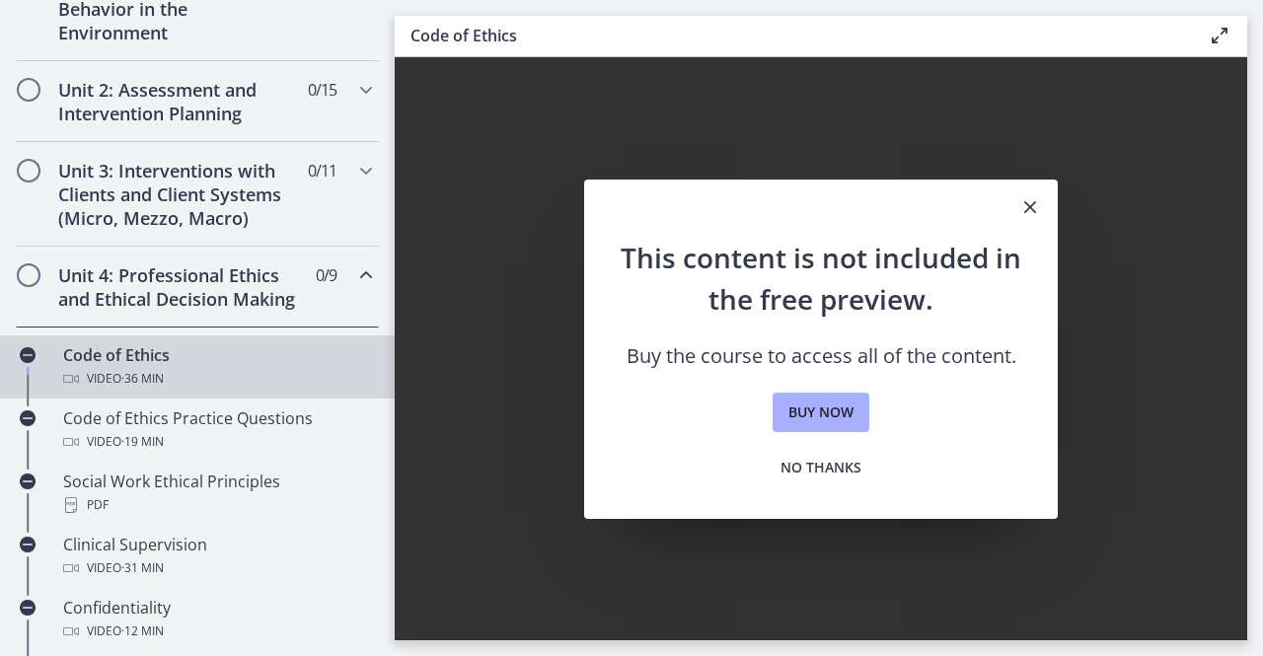
click at [1029, 210] on icon "Close" at bounding box center [1031, 207] width 24 height 24
